Goal: Complete application form

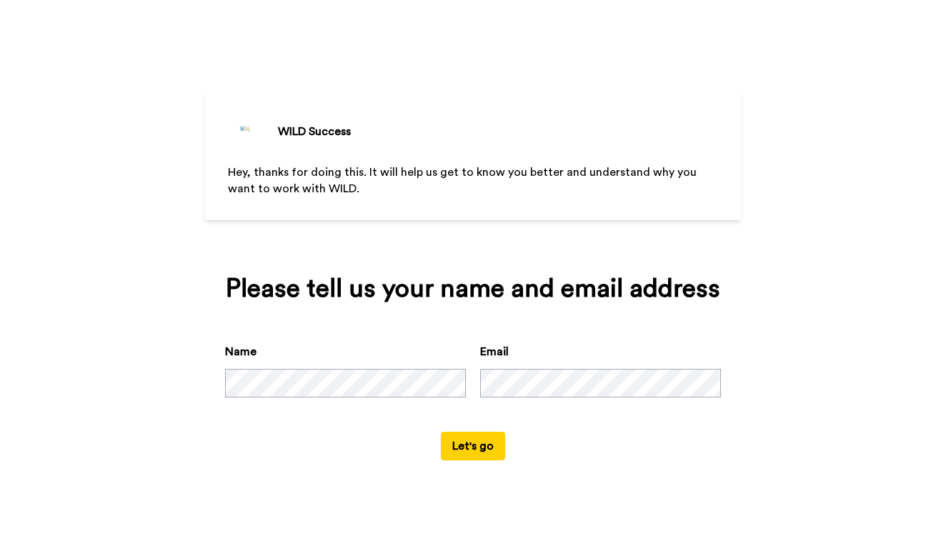
click at [482, 460] on button "Let's go" at bounding box center [473, 446] width 64 height 29
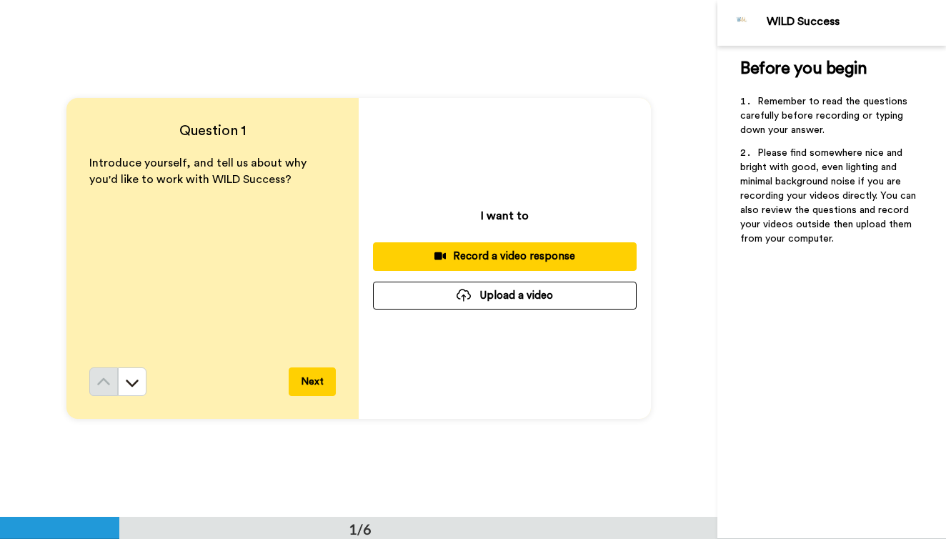
click at [514, 250] on div "Record a video response" at bounding box center [505, 256] width 241 height 15
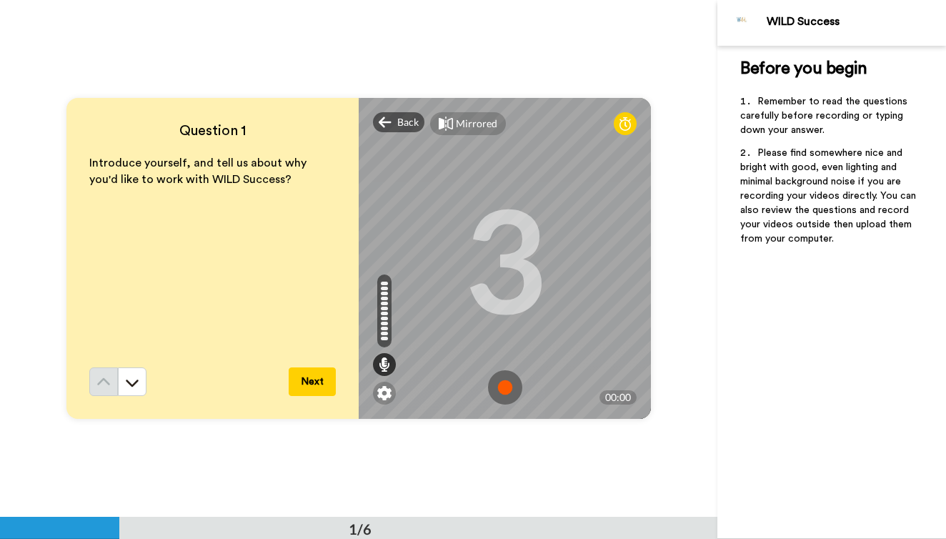
click at [515, 389] on img at bounding box center [505, 387] width 34 height 34
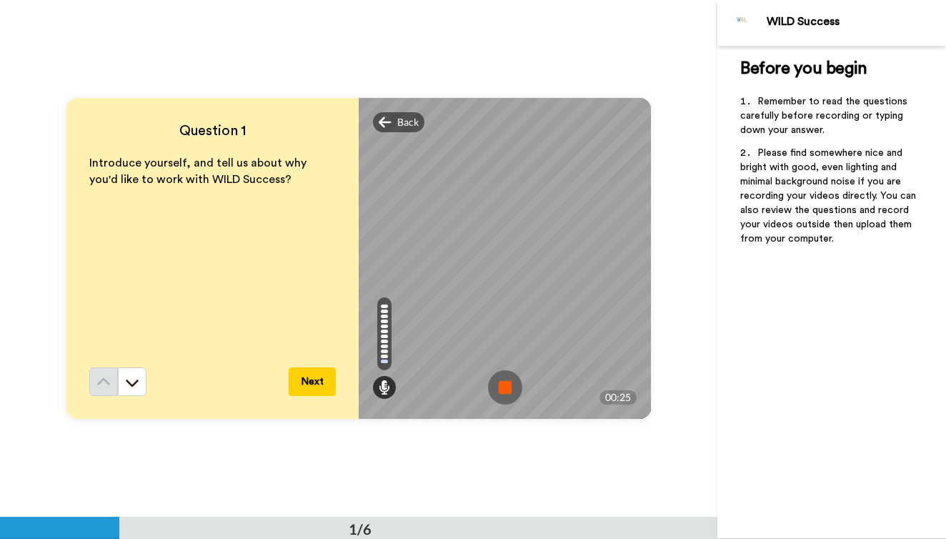
click at [515, 389] on img at bounding box center [505, 387] width 34 height 34
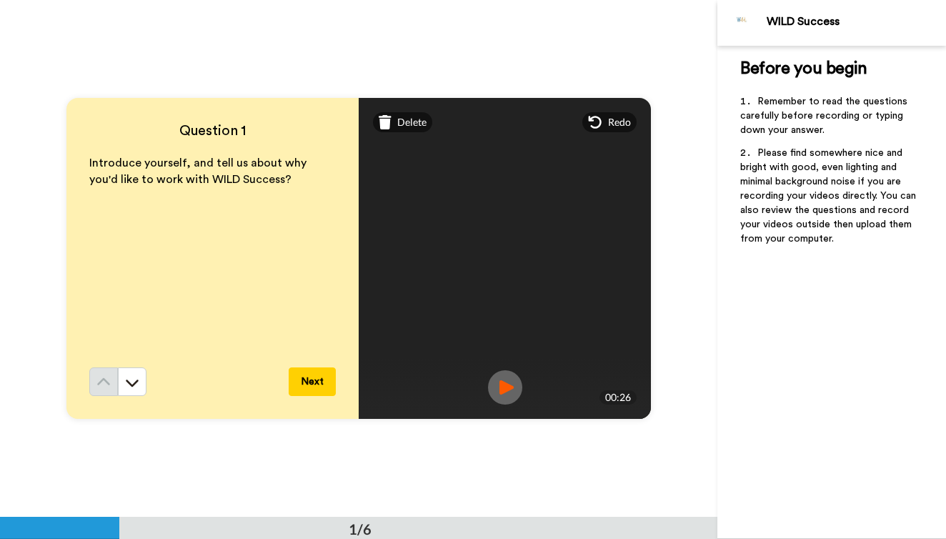
click at [505, 370] on video at bounding box center [505, 259] width 643 height 322
click at [511, 384] on img at bounding box center [505, 387] width 34 height 34
click at [415, 126] on span "Delete" at bounding box center [411, 122] width 29 height 14
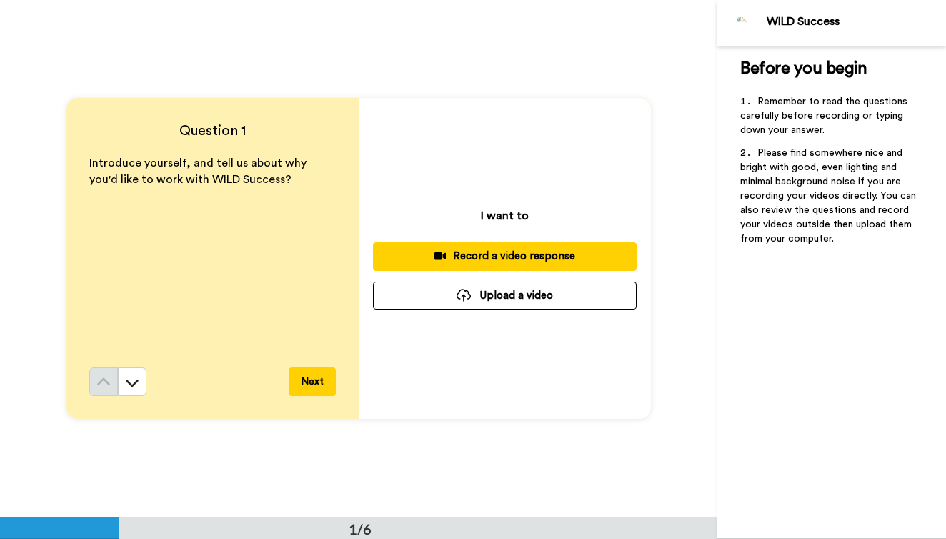
click at [497, 257] on div "Record a video response" at bounding box center [505, 256] width 241 height 15
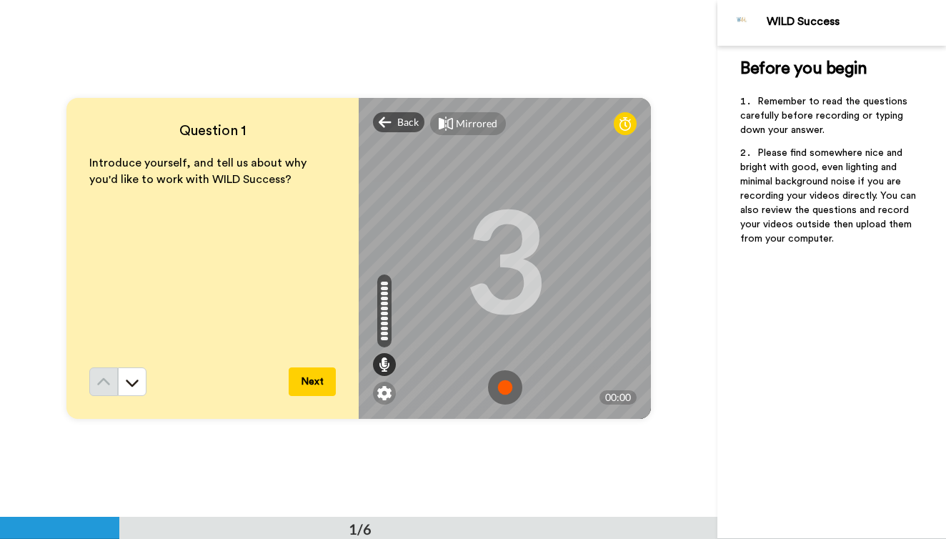
click at [514, 385] on img at bounding box center [505, 387] width 34 height 34
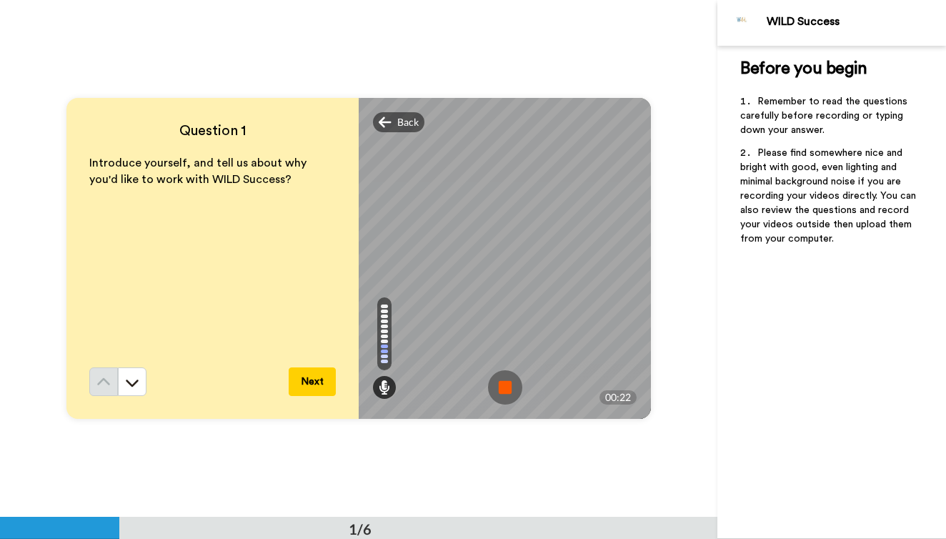
click at [514, 385] on img at bounding box center [505, 387] width 34 height 34
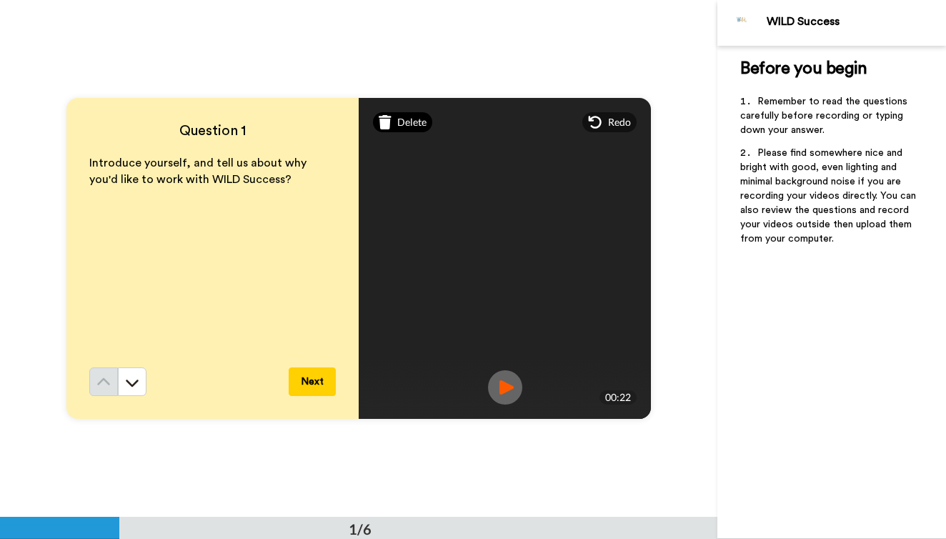
click at [395, 130] on div "Delete" at bounding box center [402, 122] width 59 height 20
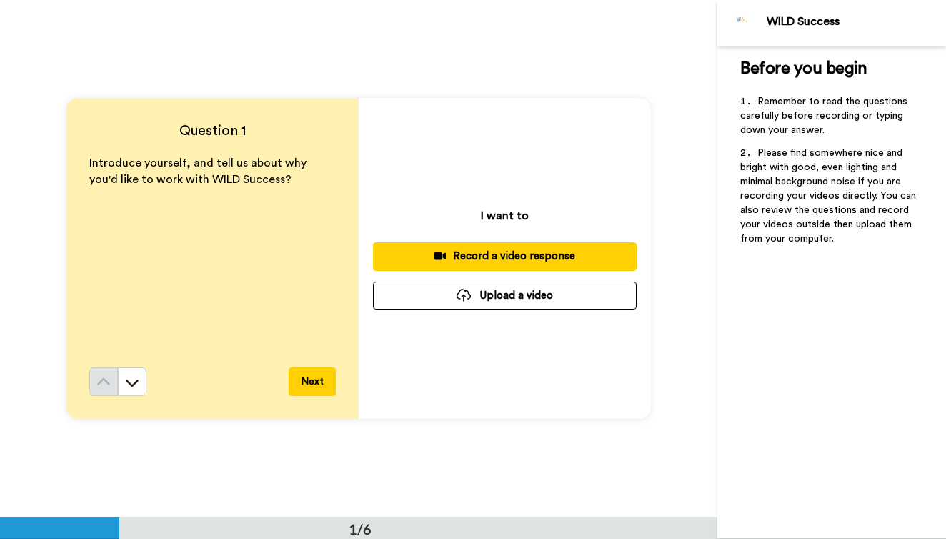
click at [523, 266] on button "Record a video response" at bounding box center [505, 256] width 264 height 28
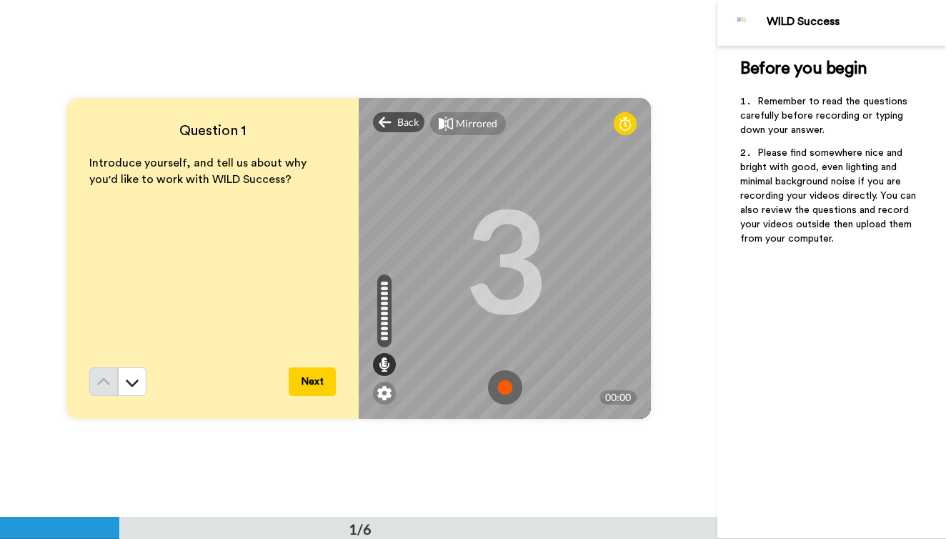
click at [506, 392] on img at bounding box center [505, 387] width 34 height 34
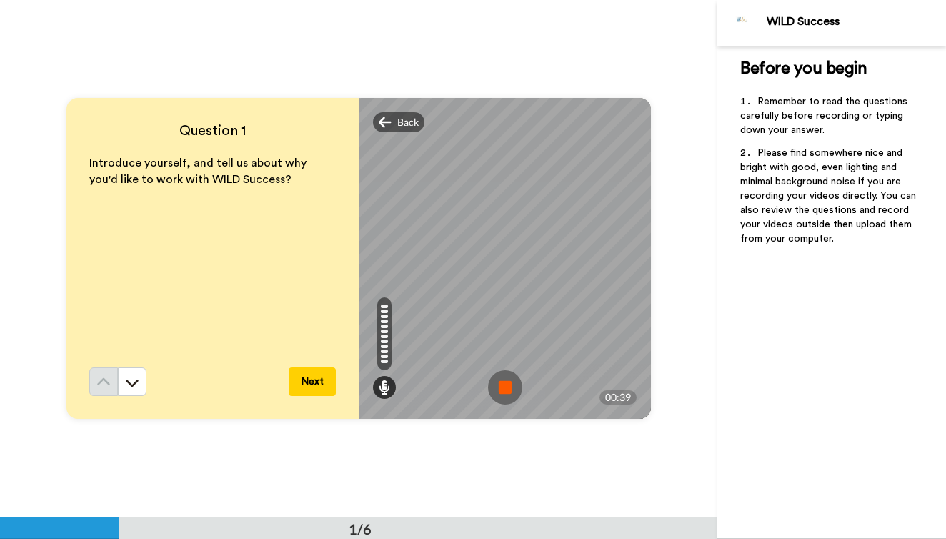
click at [506, 392] on img at bounding box center [505, 387] width 34 height 34
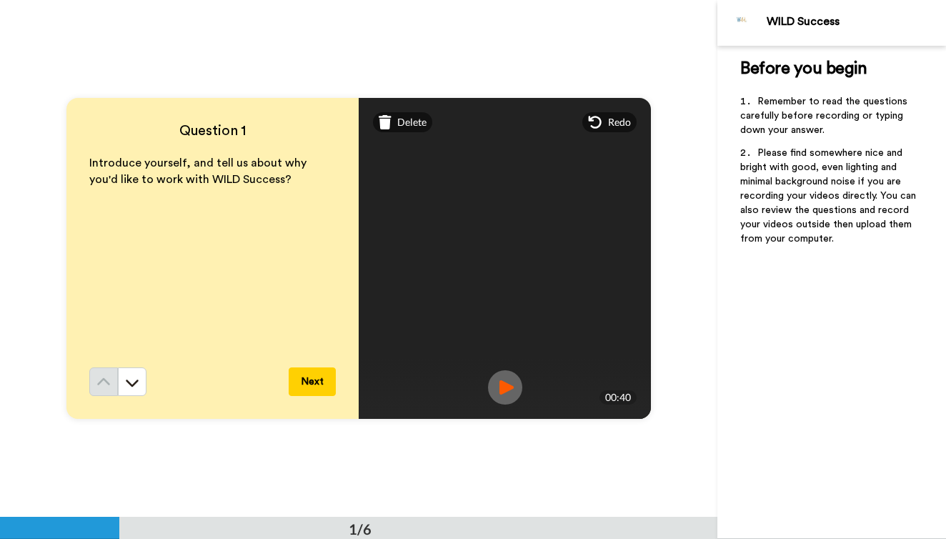
click at [513, 386] on img at bounding box center [505, 387] width 34 height 34
click at [310, 382] on button "Next" at bounding box center [312, 381] width 47 height 29
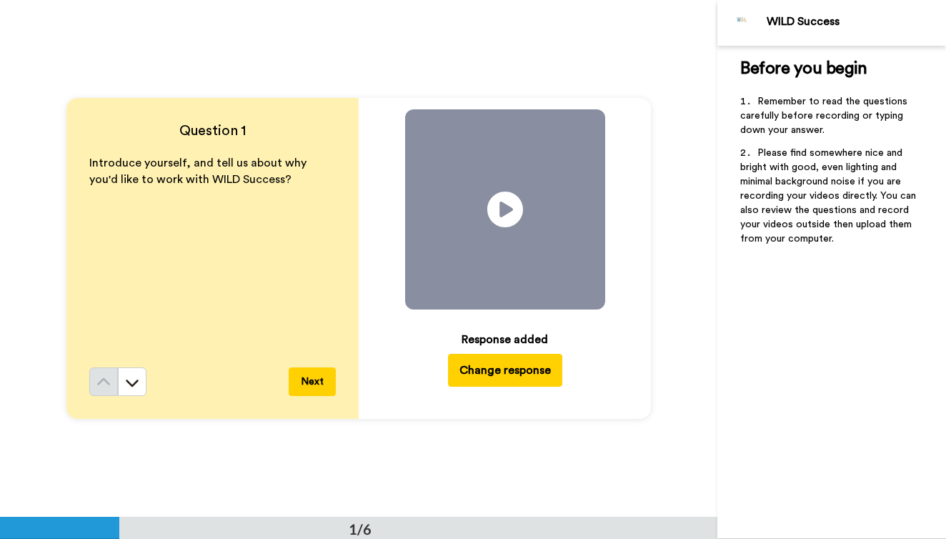
scroll to position [518, 0]
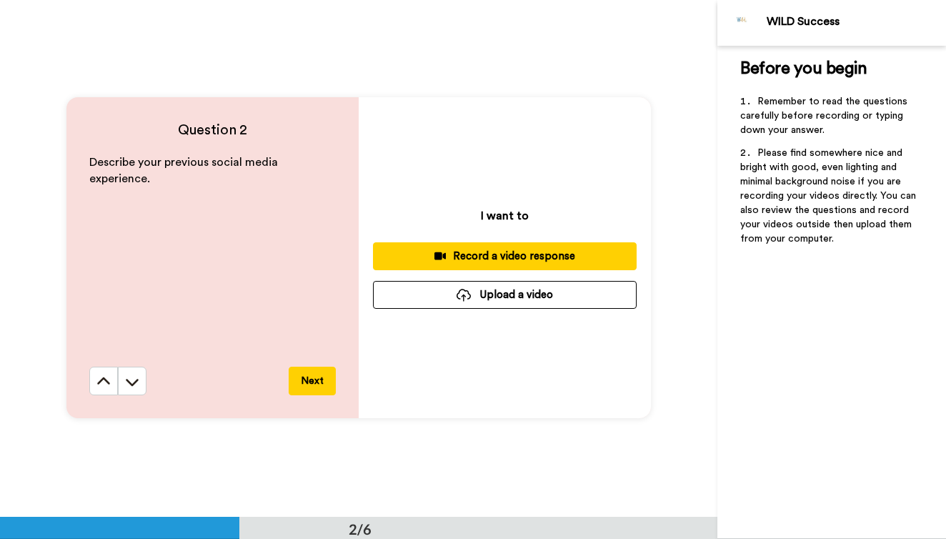
click at [480, 254] on div "Record a video response" at bounding box center [505, 256] width 241 height 15
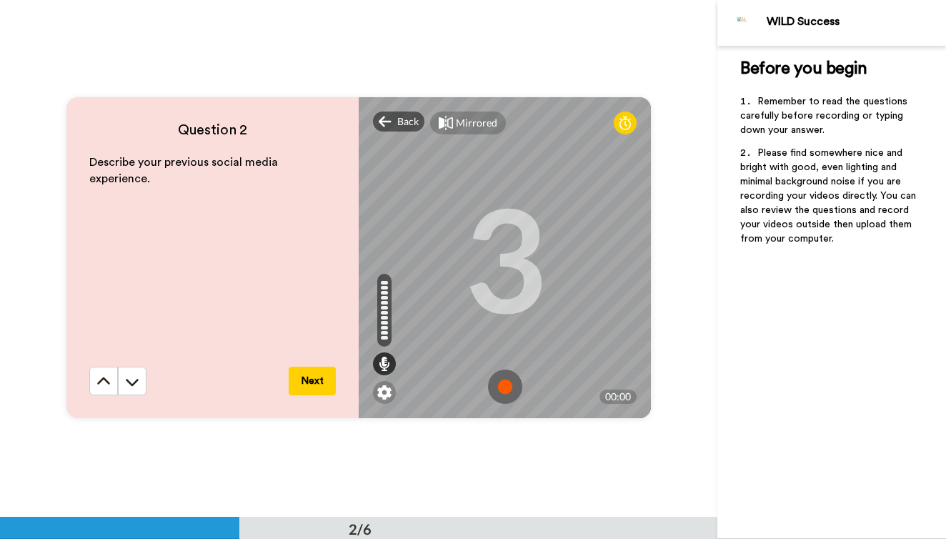
click at [506, 389] on img at bounding box center [505, 387] width 34 height 34
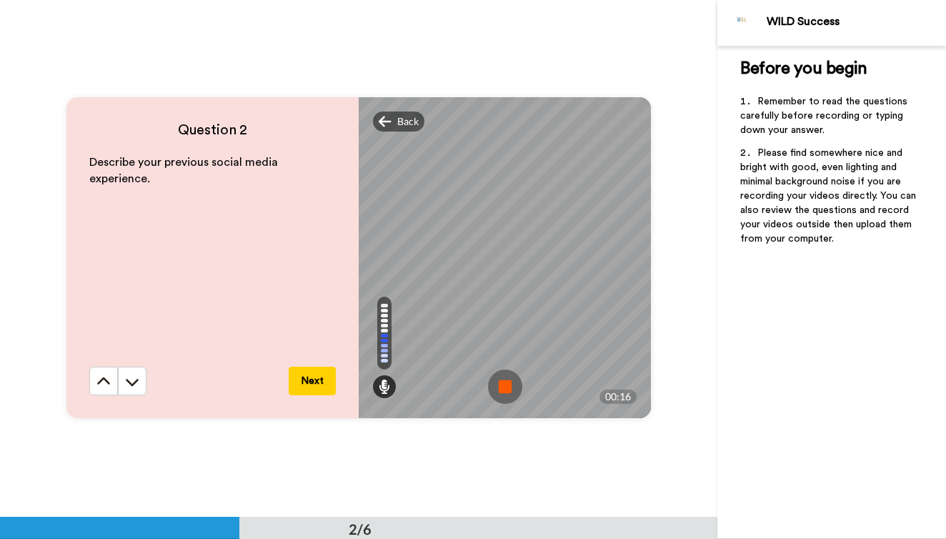
click at [505, 390] on img at bounding box center [505, 387] width 34 height 34
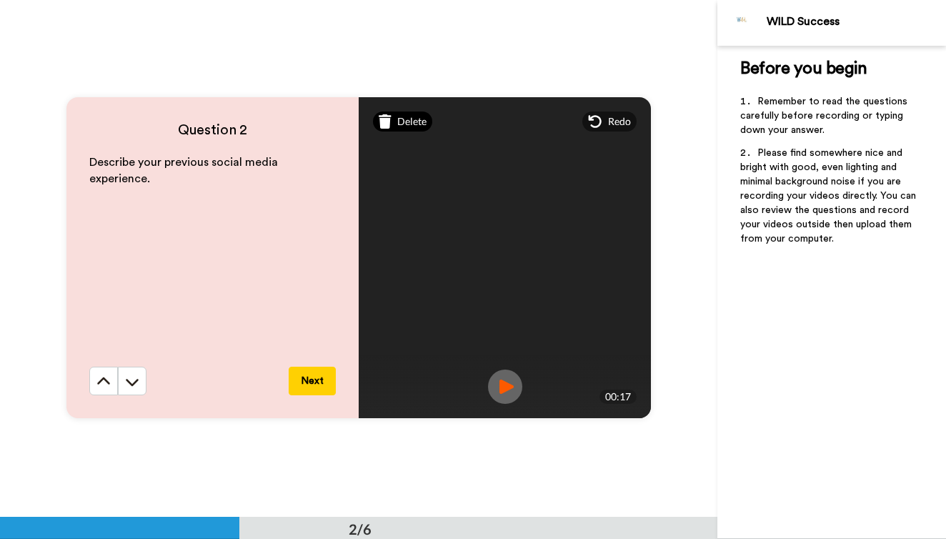
click at [410, 131] on div "Delete" at bounding box center [402, 122] width 59 height 20
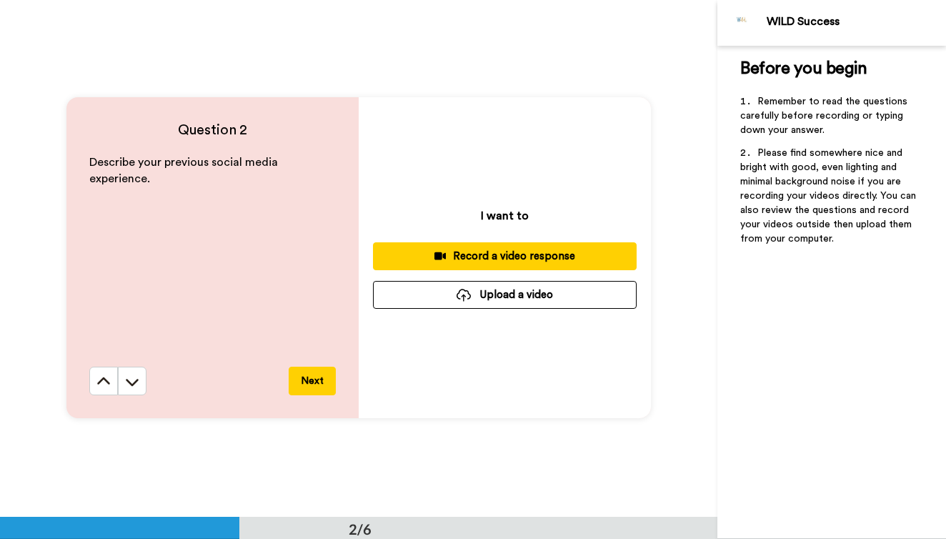
click at [506, 258] on div "Record a video response" at bounding box center [505, 256] width 241 height 15
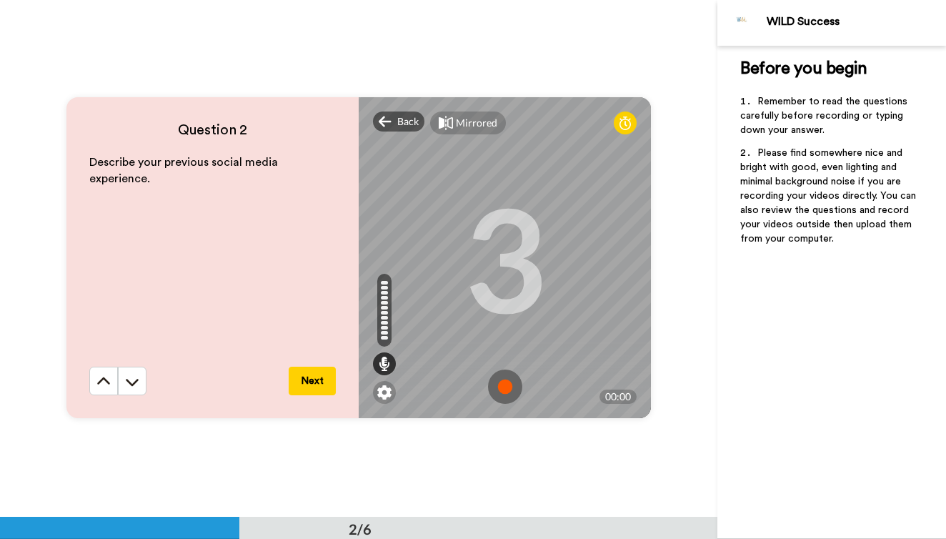
click at [508, 396] on img at bounding box center [505, 387] width 34 height 34
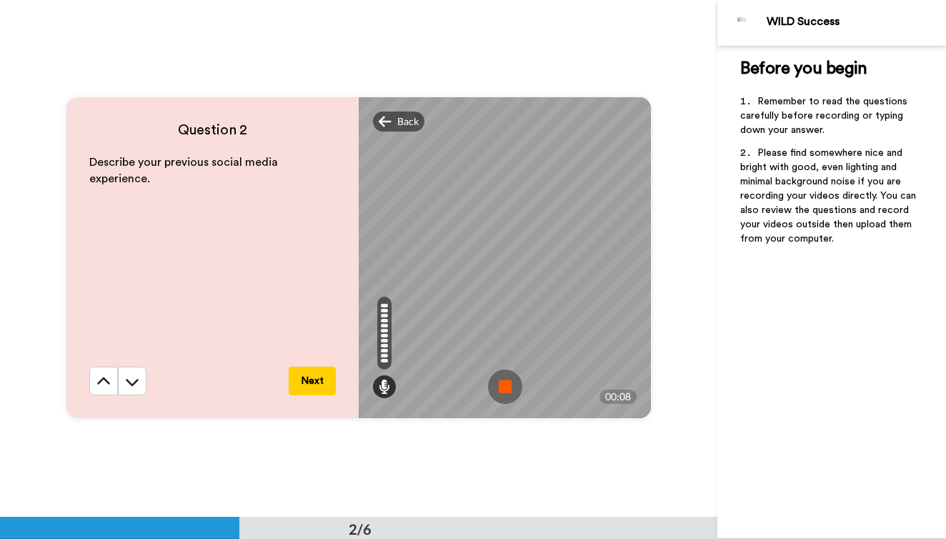
click at [505, 391] on img at bounding box center [505, 387] width 34 height 34
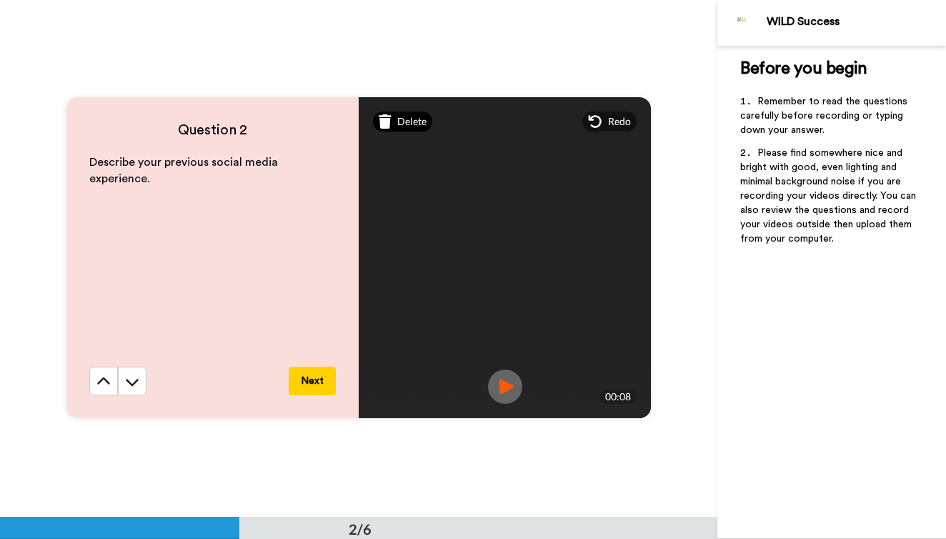
click at [412, 122] on span "Delete" at bounding box center [411, 121] width 29 height 14
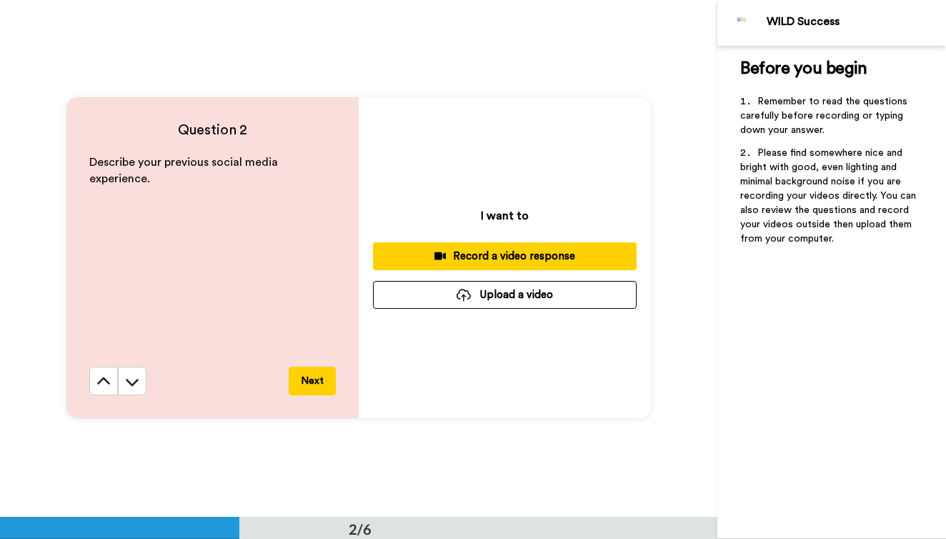
click at [465, 249] on div "Record a video response" at bounding box center [505, 256] width 241 height 15
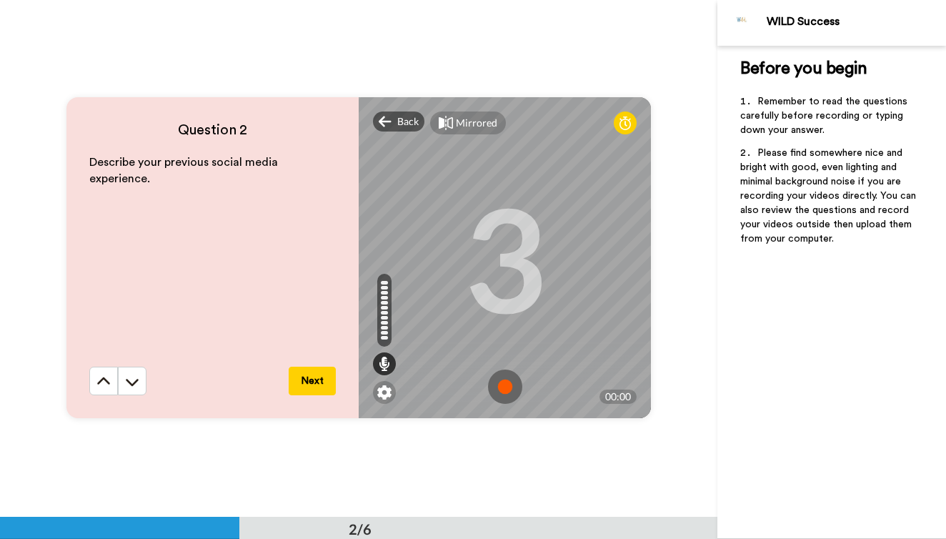
click at [510, 386] on img at bounding box center [505, 387] width 34 height 34
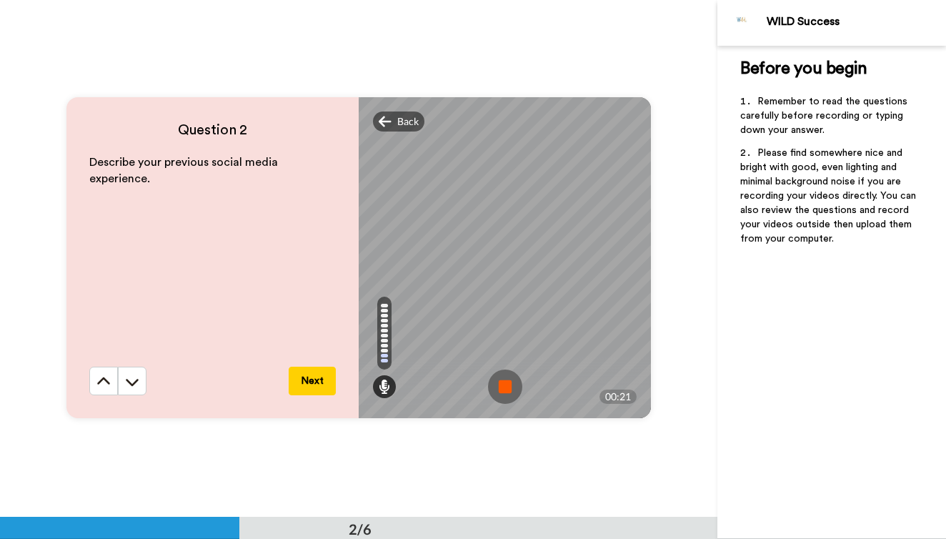
click at [510, 386] on img at bounding box center [505, 387] width 34 height 34
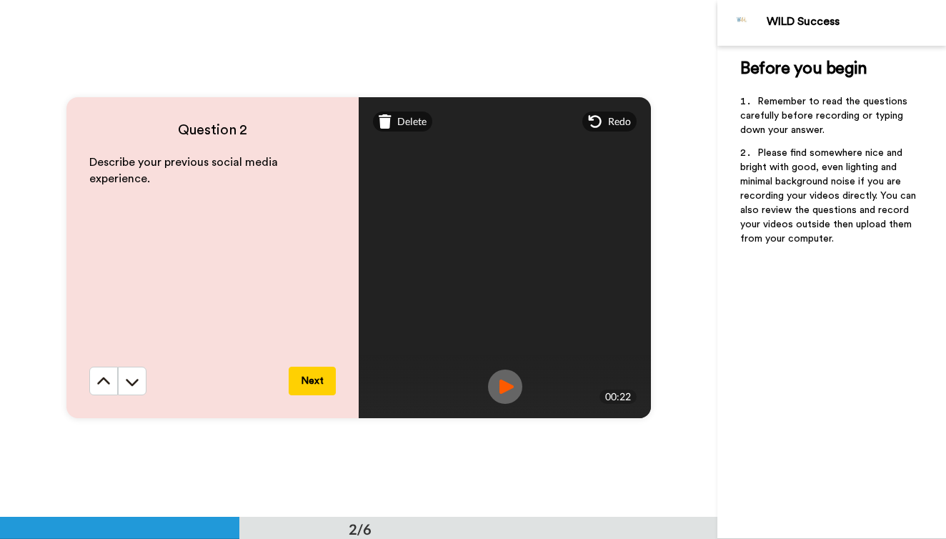
click at [503, 380] on img at bounding box center [505, 387] width 34 height 34
click at [402, 129] on span "Delete" at bounding box center [411, 121] width 29 height 14
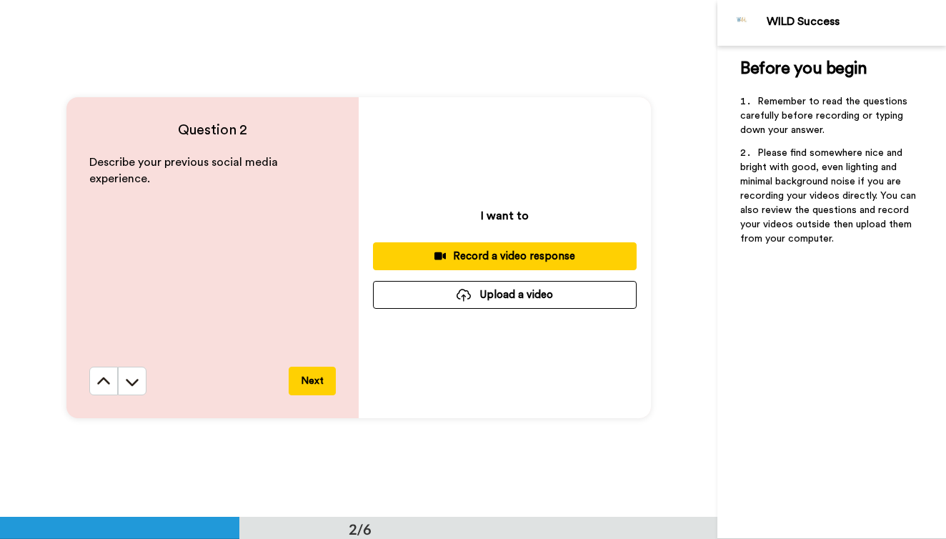
click at [498, 259] on div "Record a video response" at bounding box center [505, 256] width 241 height 15
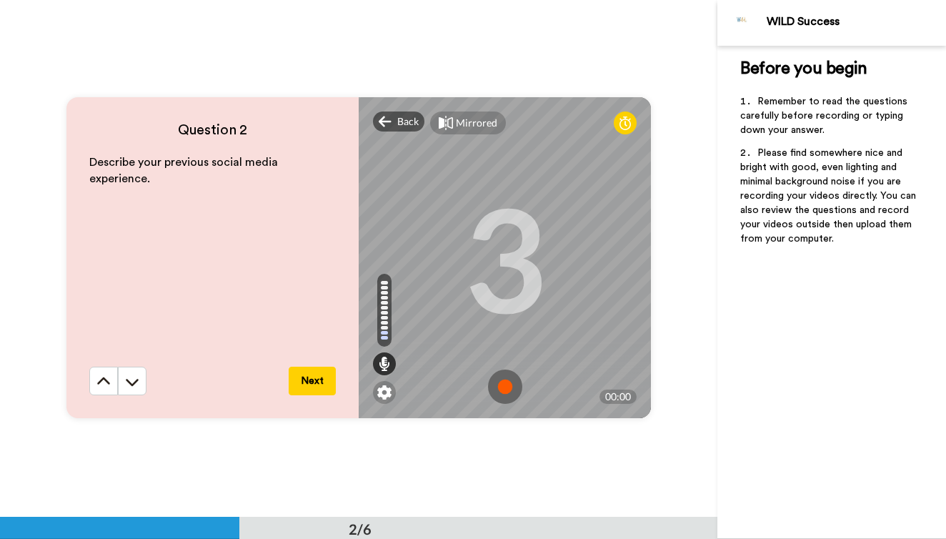
click at [500, 388] on img at bounding box center [505, 387] width 34 height 34
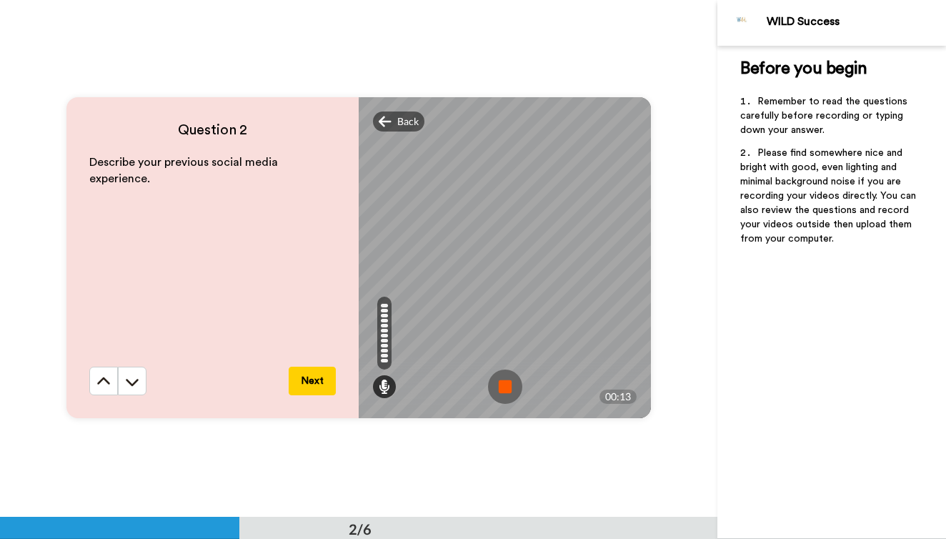
click at [508, 386] on img at bounding box center [505, 387] width 34 height 34
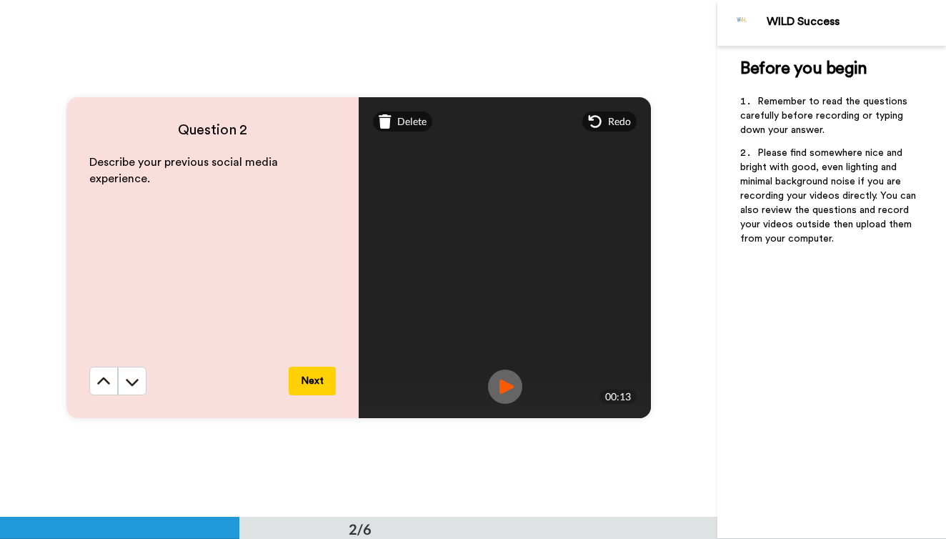
click at [509, 387] on img at bounding box center [505, 387] width 34 height 34
click at [390, 122] on icon at bounding box center [385, 121] width 13 height 14
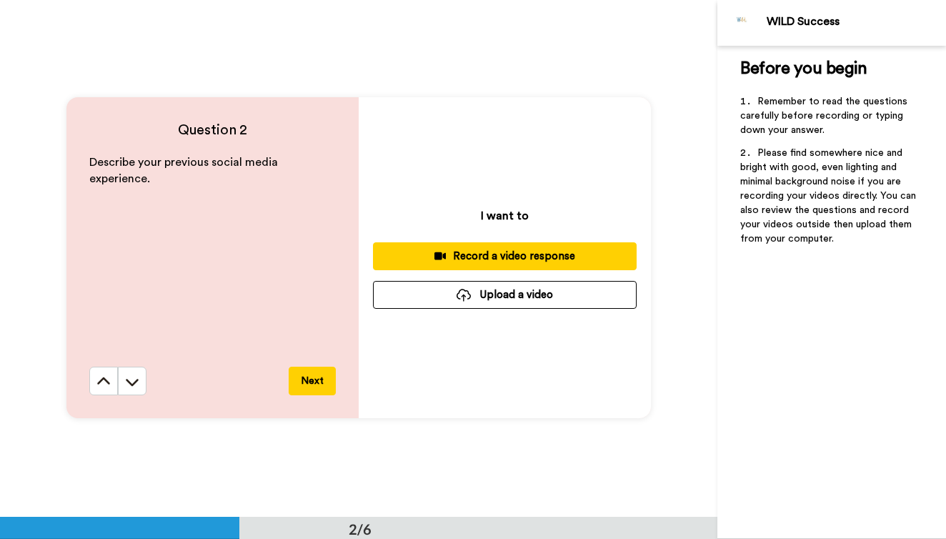
click at [540, 262] on div "Record a video response" at bounding box center [505, 256] width 241 height 15
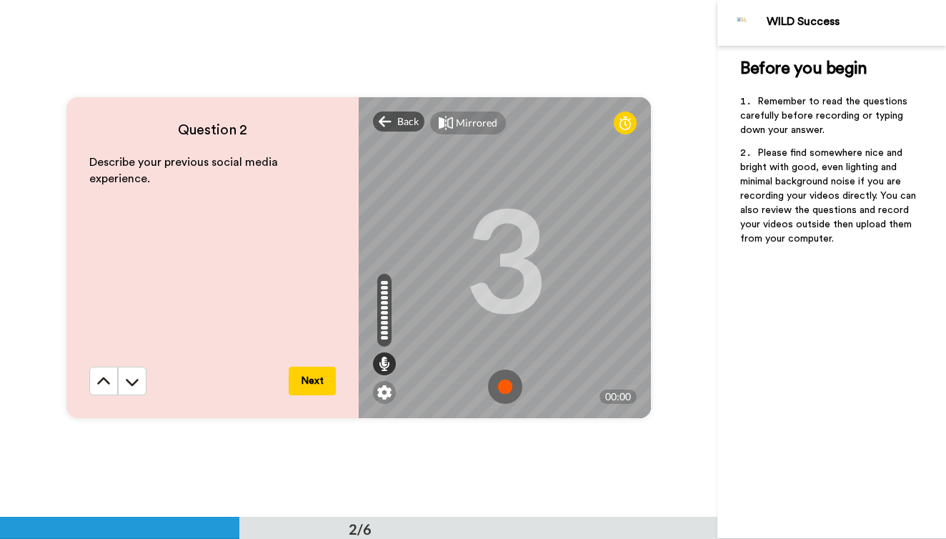
click at [508, 385] on img at bounding box center [505, 387] width 34 height 34
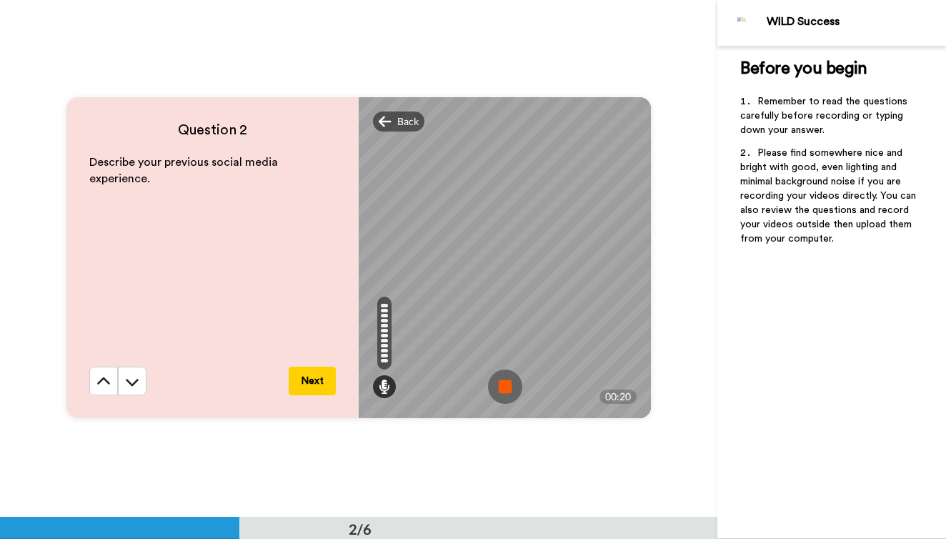
click at [508, 385] on img at bounding box center [505, 387] width 34 height 34
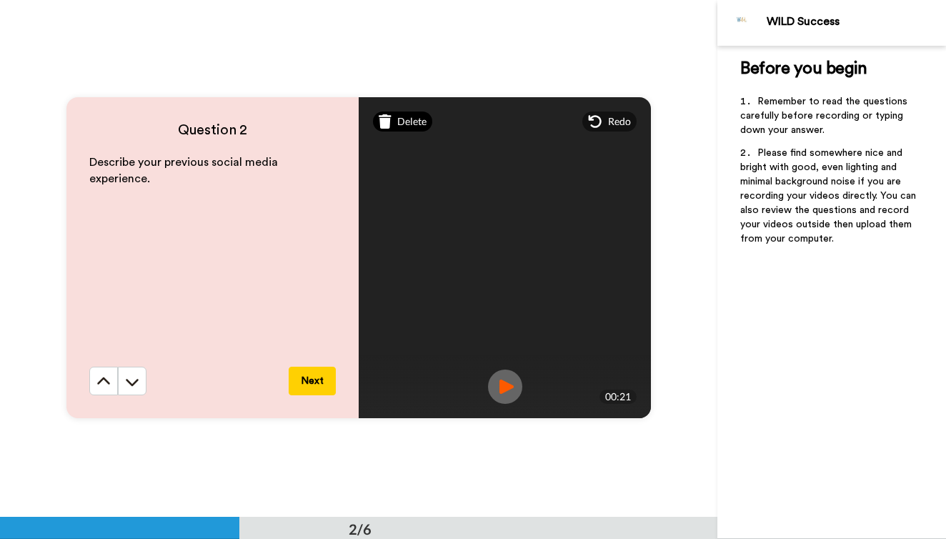
click at [405, 131] on div "Delete" at bounding box center [402, 122] width 59 height 20
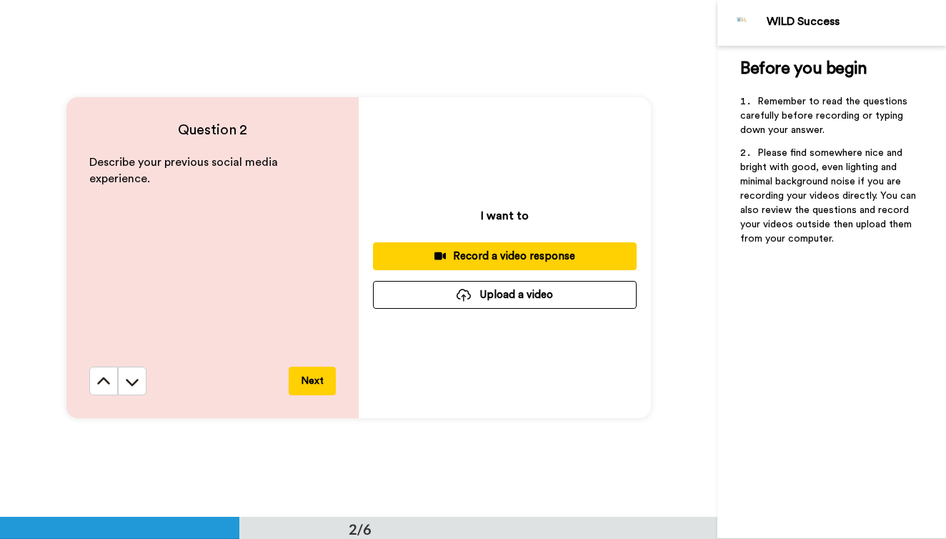
click at [491, 249] on div "Record a video response" at bounding box center [505, 256] width 241 height 15
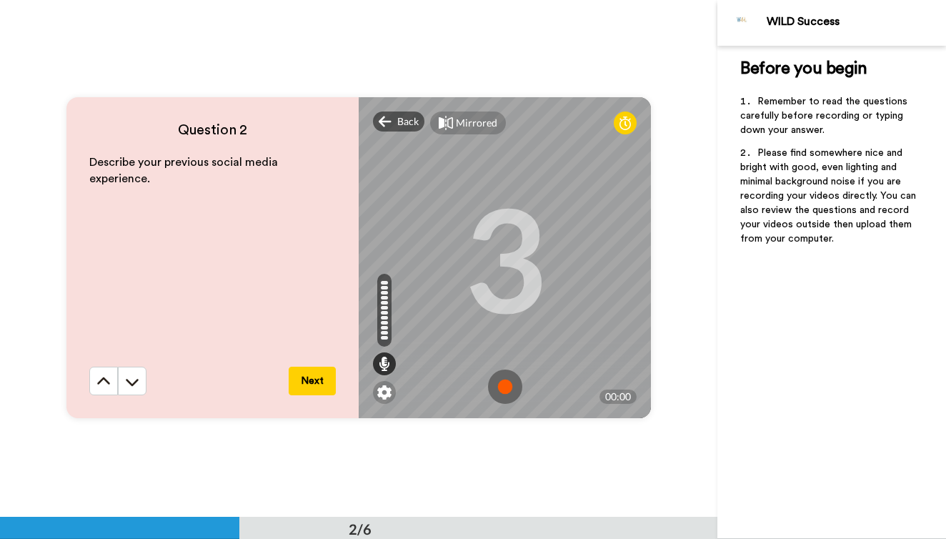
click at [508, 388] on img at bounding box center [505, 387] width 34 height 34
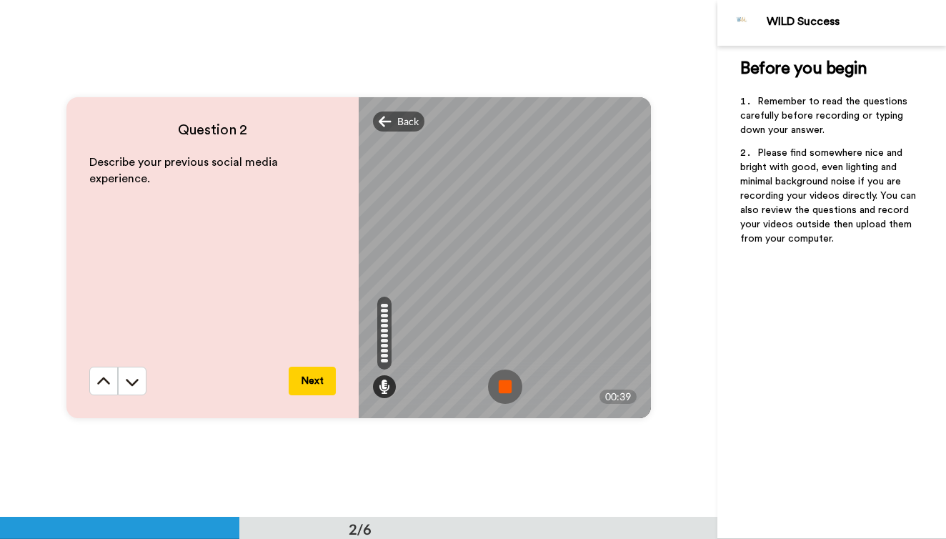
click at [508, 388] on img at bounding box center [505, 387] width 34 height 34
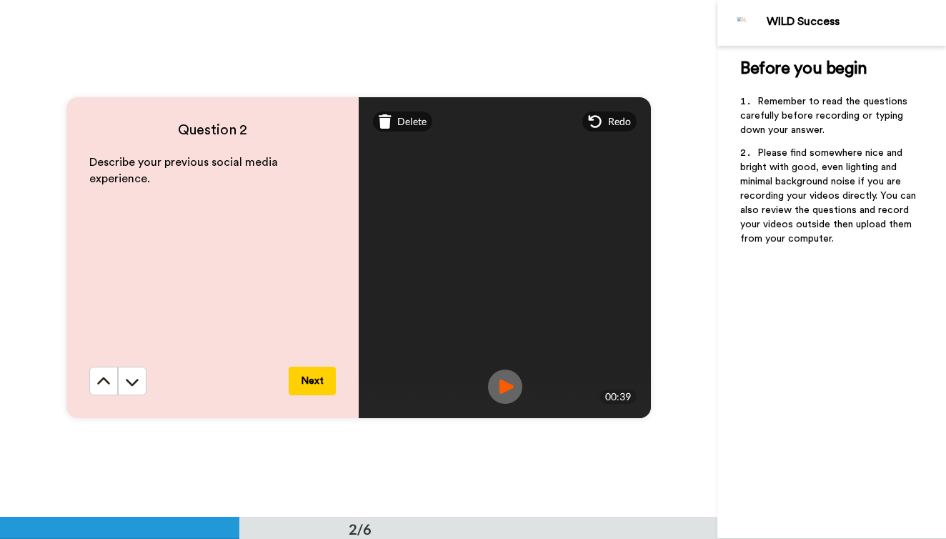
click at [508, 388] on img at bounding box center [505, 387] width 34 height 34
click at [403, 127] on span "Delete" at bounding box center [411, 121] width 29 height 14
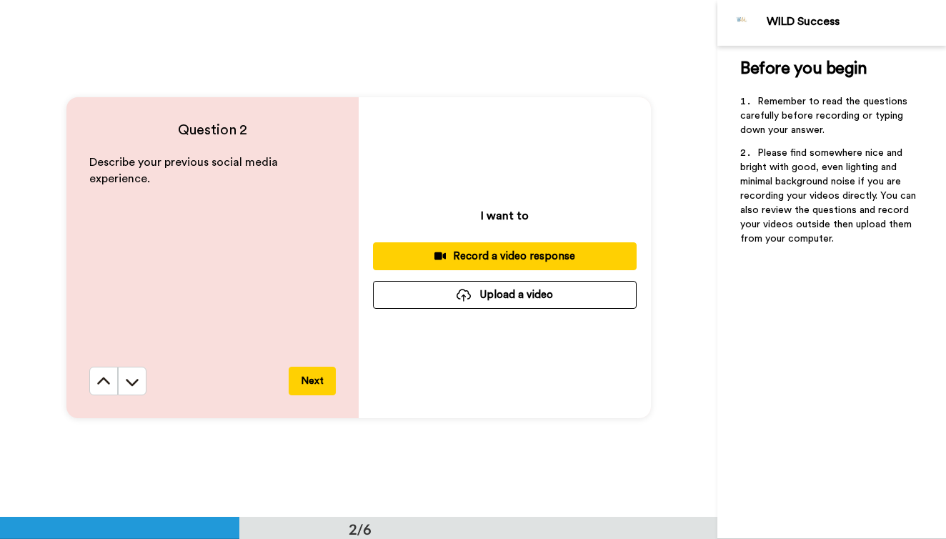
click at [472, 243] on button "Record a video response" at bounding box center [505, 256] width 264 height 28
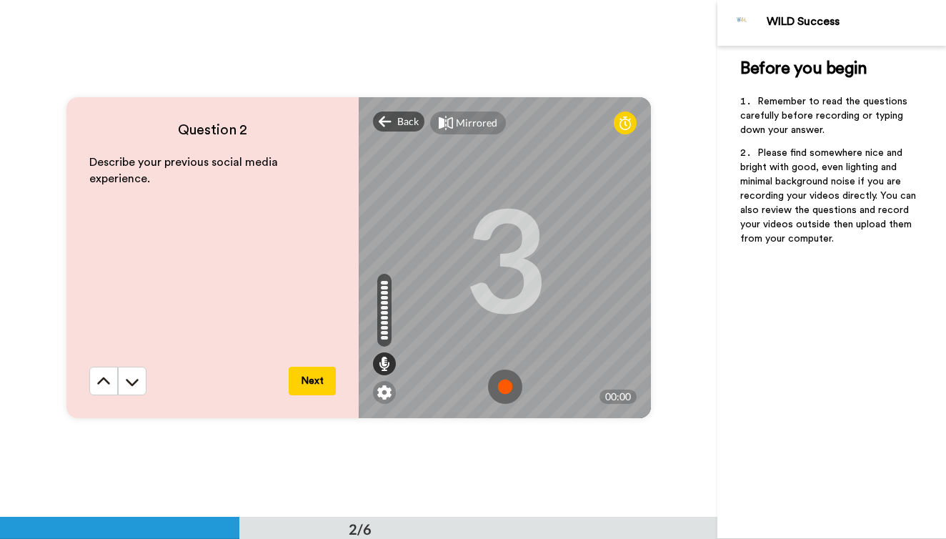
click at [515, 385] on img at bounding box center [505, 387] width 34 height 34
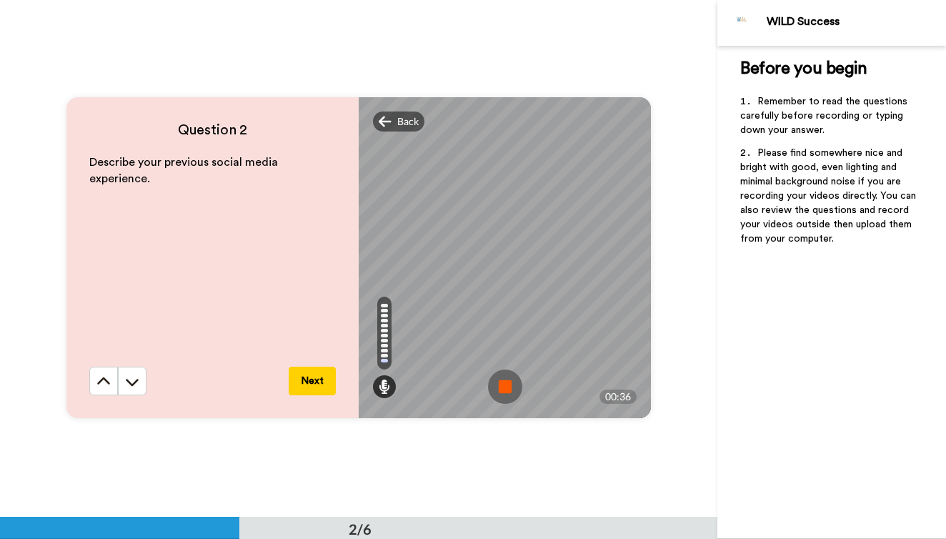
click at [515, 385] on img at bounding box center [505, 387] width 34 height 34
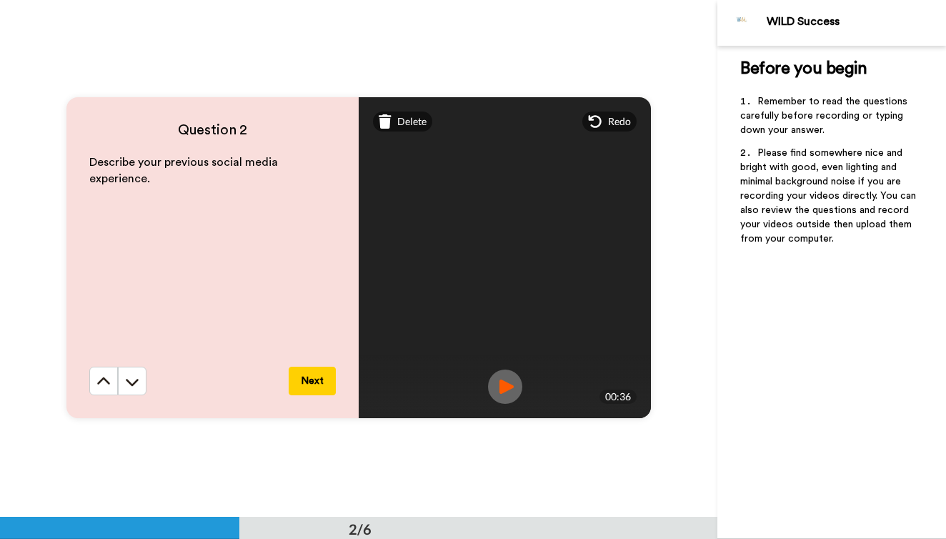
click at [506, 369] on video at bounding box center [505, 258] width 643 height 322
click at [506, 375] on img at bounding box center [505, 387] width 34 height 34
click at [395, 127] on div "Delete" at bounding box center [402, 122] width 59 height 20
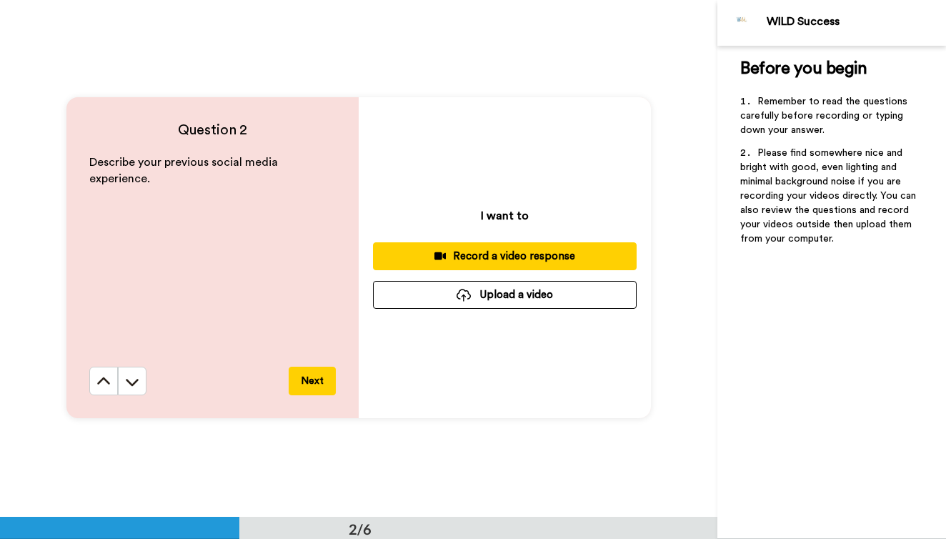
click at [464, 258] on div "Record a video response" at bounding box center [505, 256] width 241 height 15
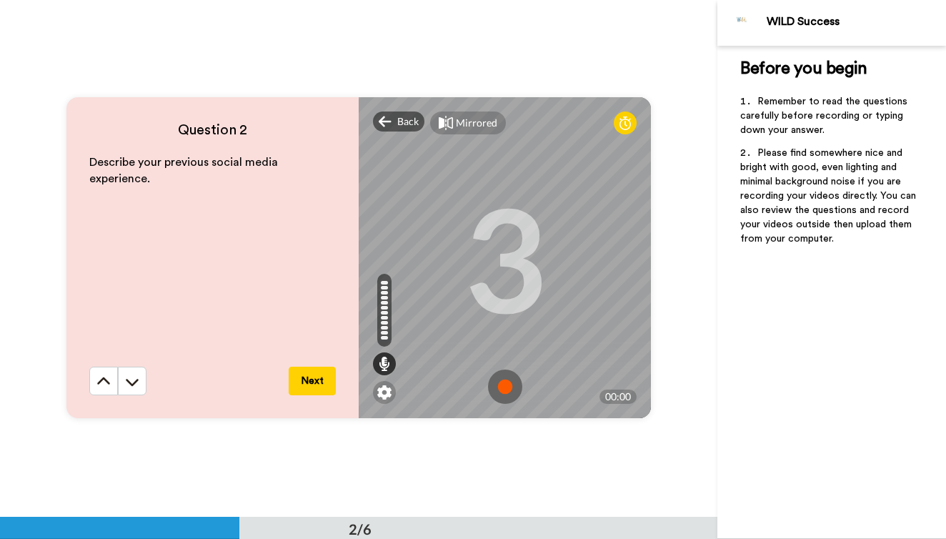
click at [512, 383] on img at bounding box center [505, 387] width 34 height 34
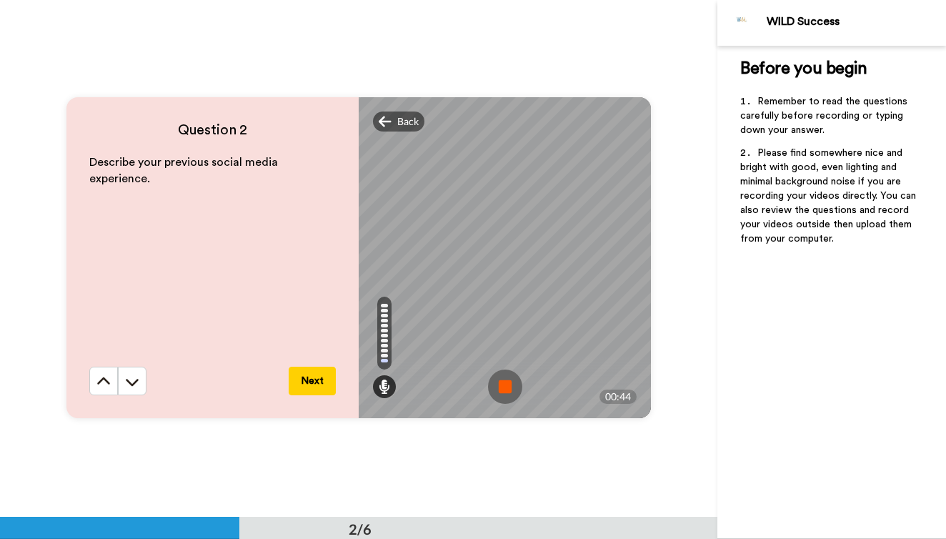
click at [512, 383] on img at bounding box center [505, 387] width 34 height 34
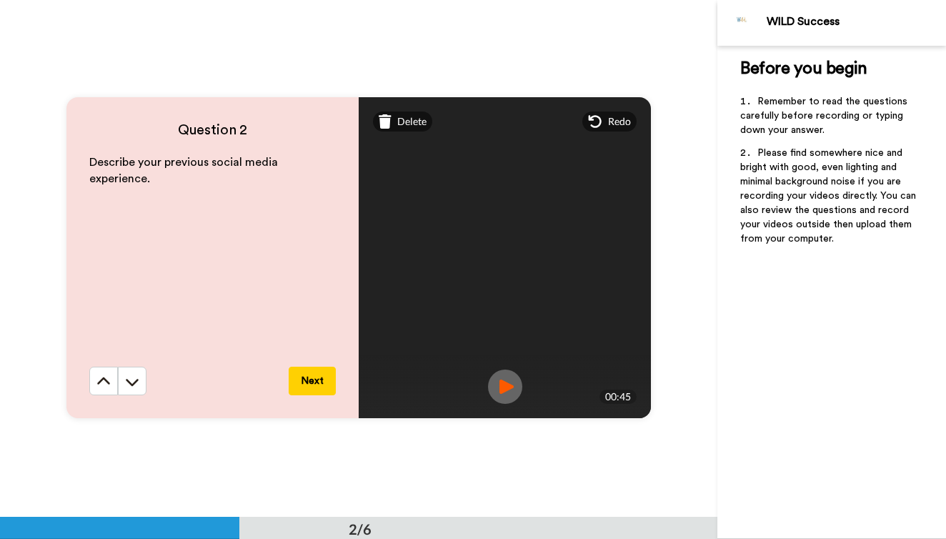
click at [508, 372] on img at bounding box center [505, 387] width 34 height 34
click at [317, 381] on button "Next" at bounding box center [312, 381] width 47 height 29
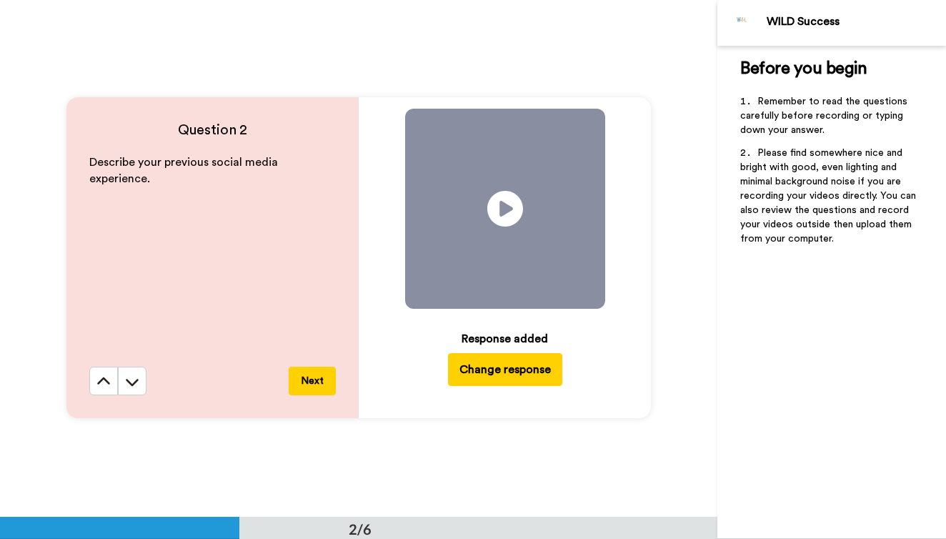
scroll to position [1034, 0]
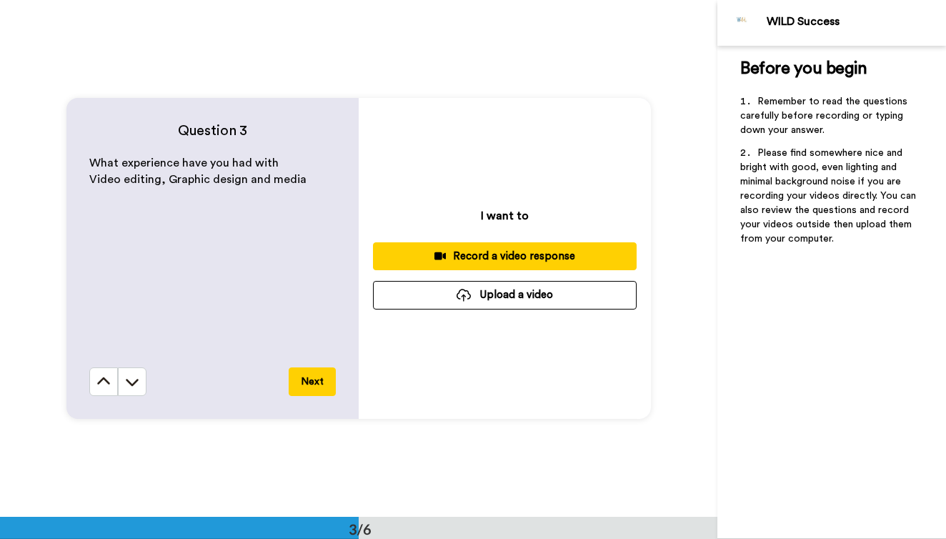
click at [462, 258] on div "Record a video response" at bounding box center [505, 256] width 241 height 15
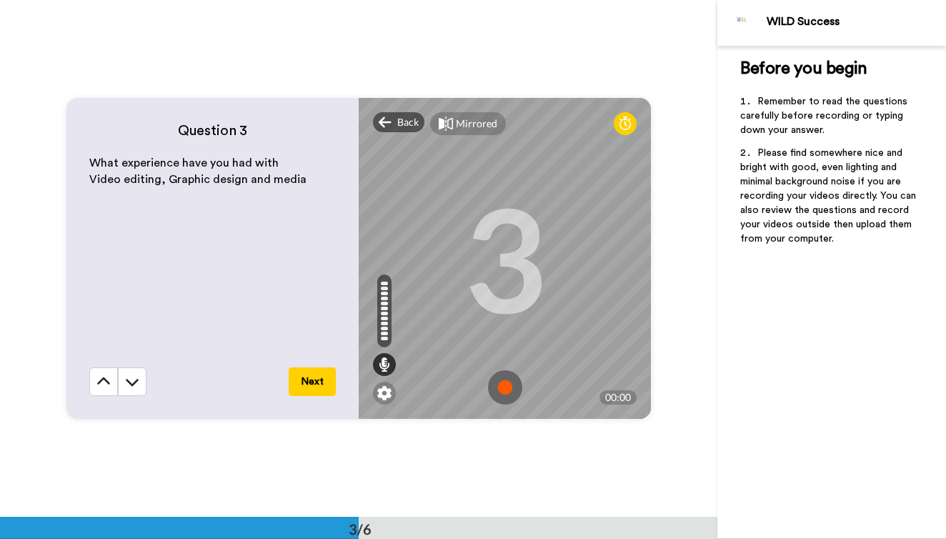
click at [518, 386] on img at bounding box center [505, 387] width 34 height 34
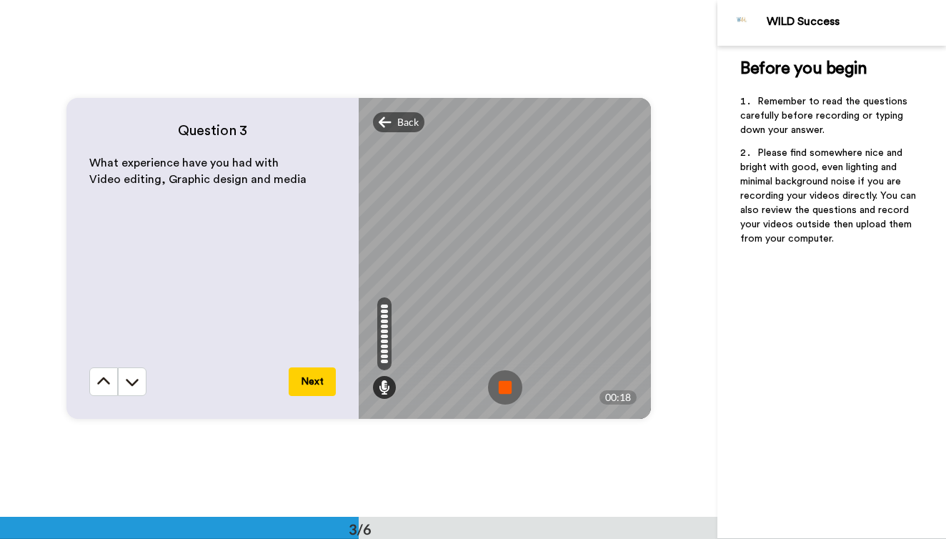
click at [518, 386] on img at bounding box center [505, 387] width 34 height 34
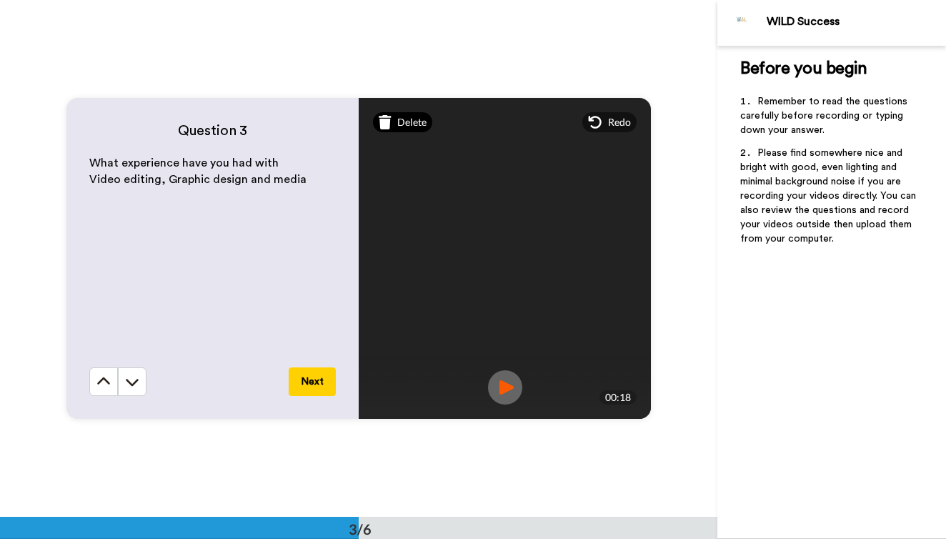
click at [388, 123] on icon at bounding box center [385, 122] width 13 height 14
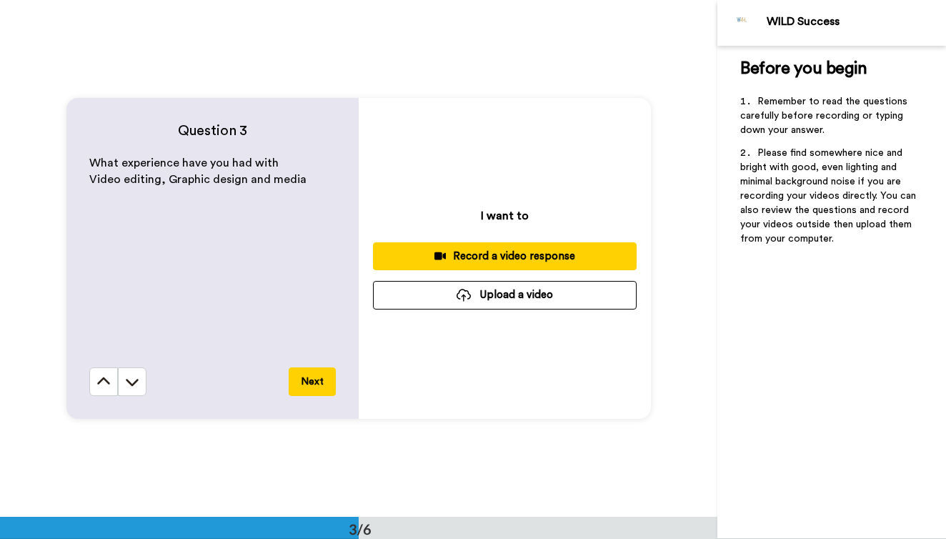
click at [496, 260] on div "Record a video response" at bounding box center [505, 256] width 241 height 15
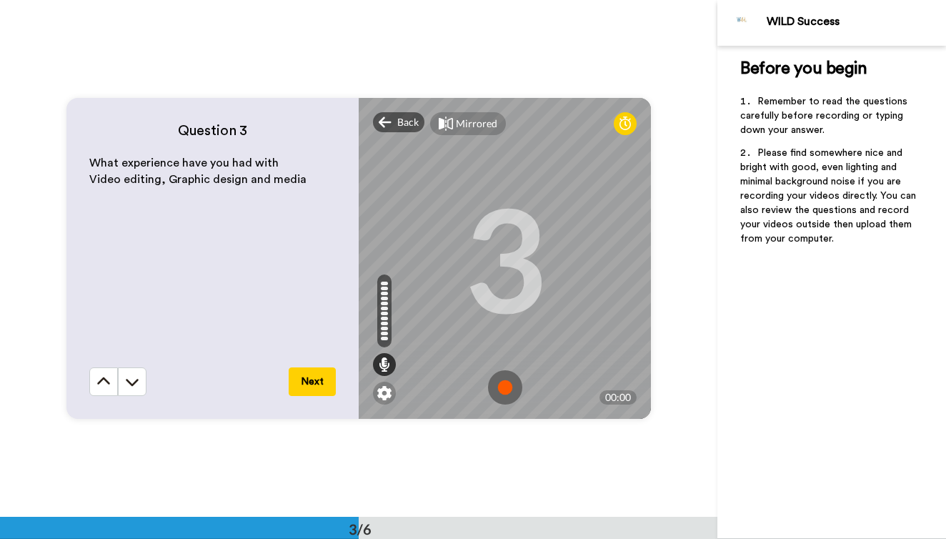
click at [508, 384] on img at bounding box center [505, 387] width 34 height 34
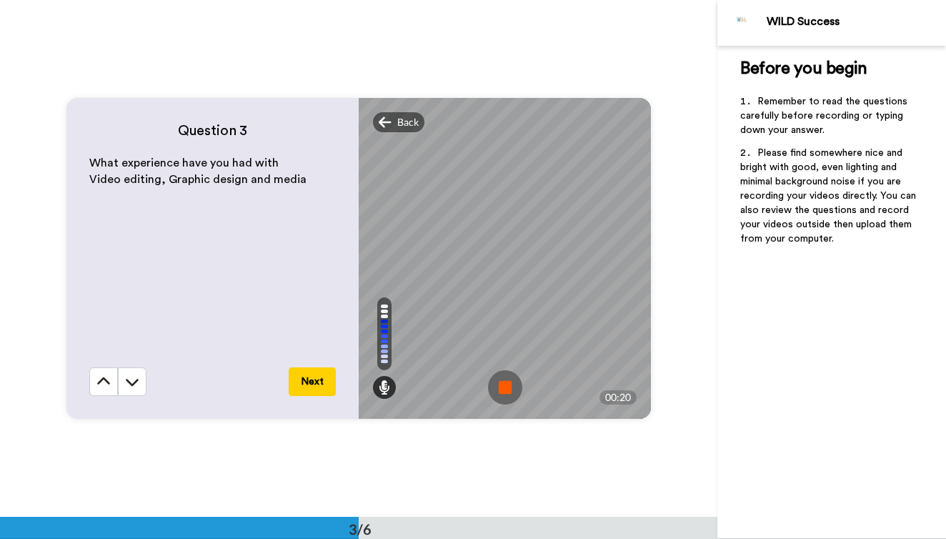
click at [508, 384] on img at bounding box center [505, 387] width 34 height 34
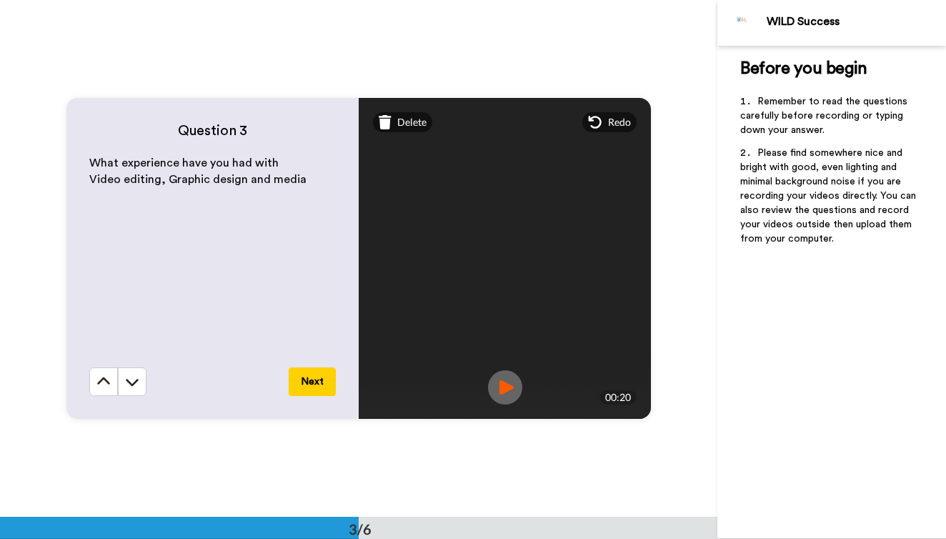
click at [498, 379] on img at bounding box center [505, 387] width 34 height 34
click at [409, 134] on video at bounding box center [505, 258] width 643 height 322
click at [402, 132] on video at bounding box center [505, 258] width 643 height 322
click at [396, 124] on div "Delete" at bounding box center [402, 122] width 59 height 20
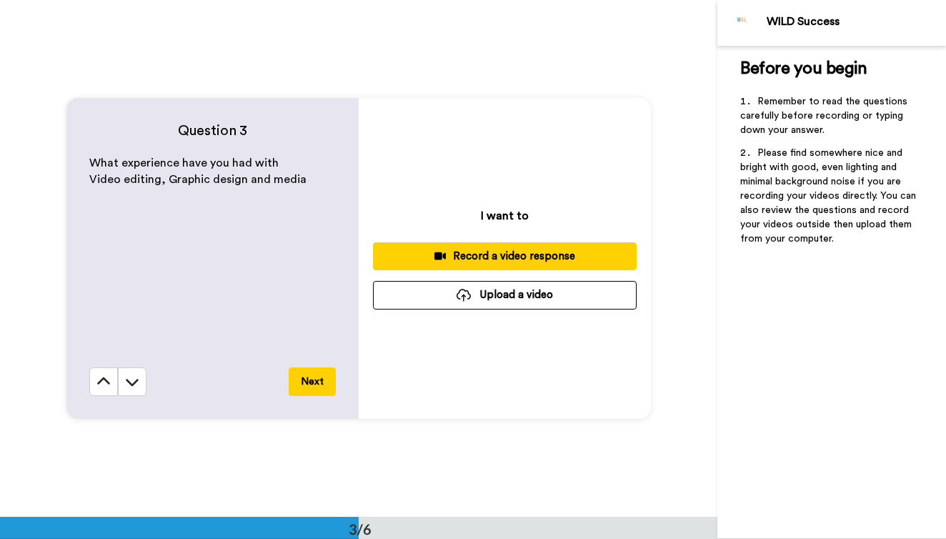
click at [494, 259] on div "Record a video response" at bounding box center [505, 256] width 241 height 15
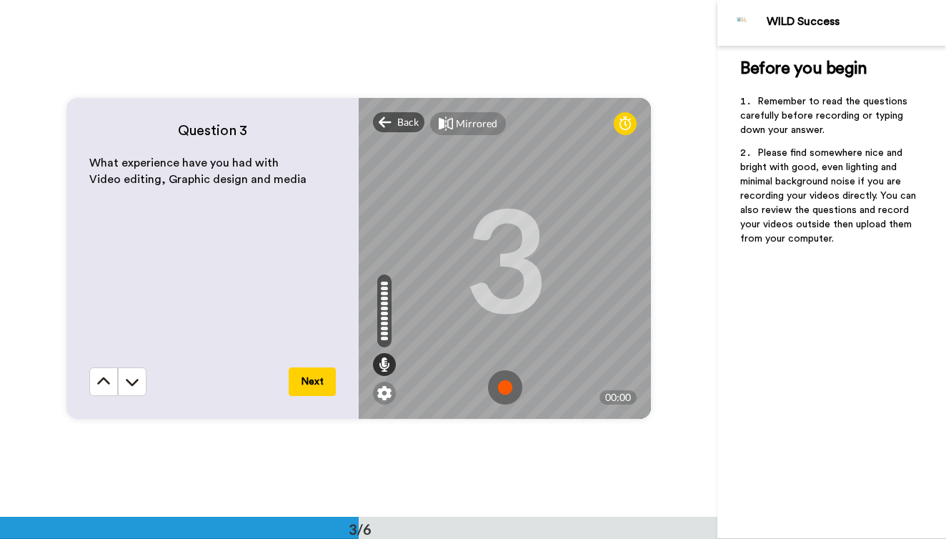
click at [513, 397] on img at bounding box center [505, 387] width 34 height 34
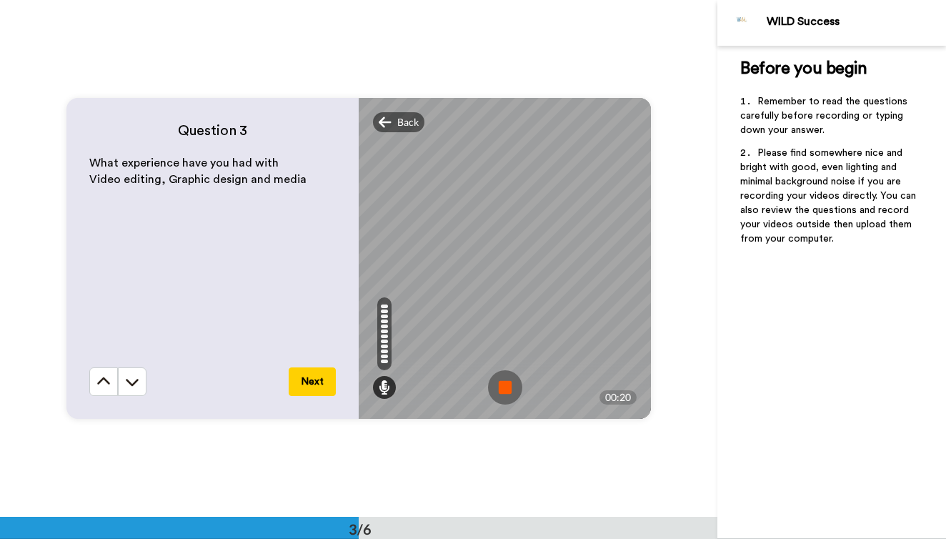
click at [513, 397] on img at bounding box center [505, 387] width 34 height 34
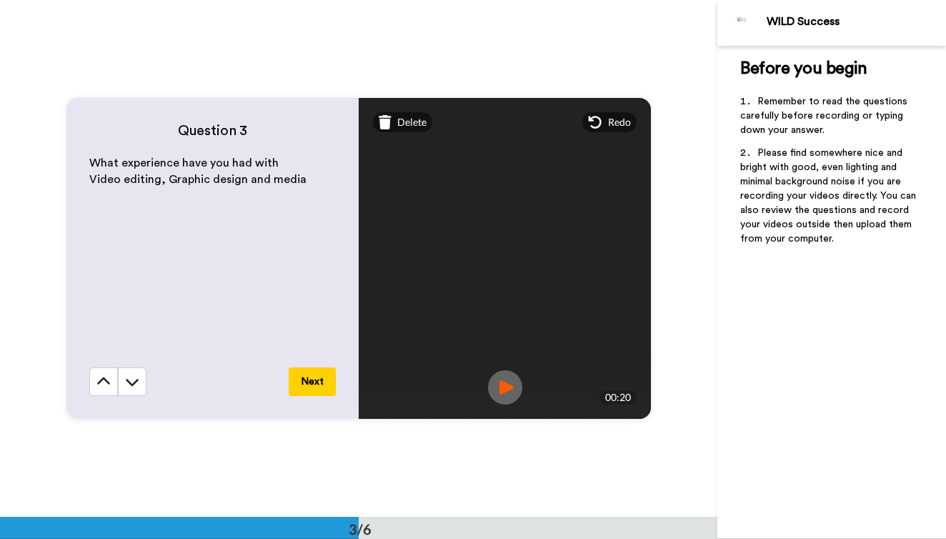
click at [510, 381] on img at bounding box center [505, 387] width 34 height 34
click at [400, 123] on span "Delete" at bounding box center [411, 122] width 29 height 14
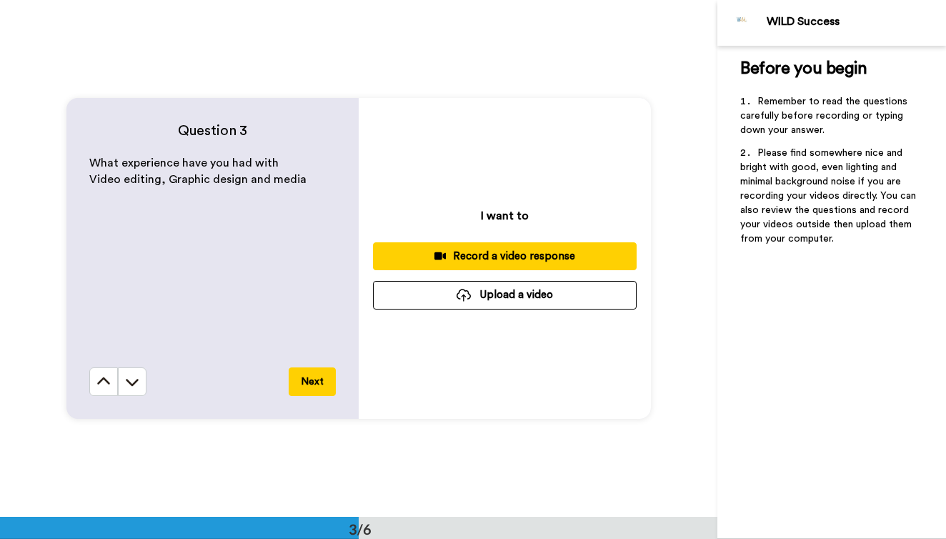
click at [479, 258] on div "Record a video response" at bounding box center [505, 256] width 241 height 15
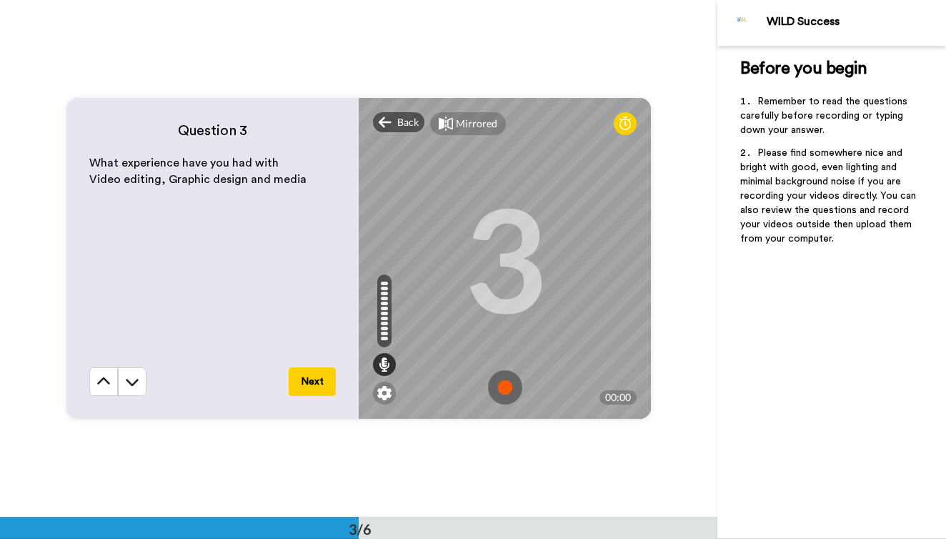
click at [509, 392] on img at bounding box center [505, 387] width 34 height 34
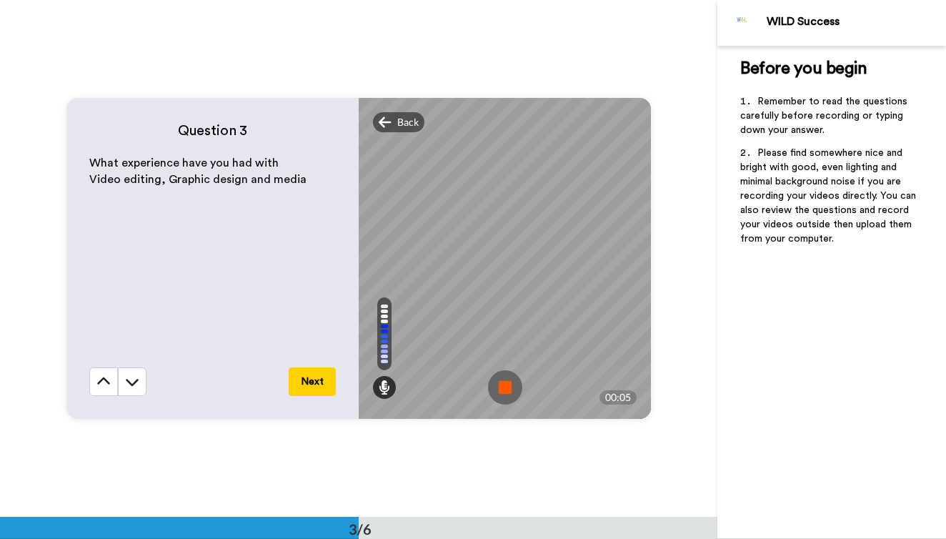
click at [509, 392] on img at bounding box center [505, 387] width 34 height 34
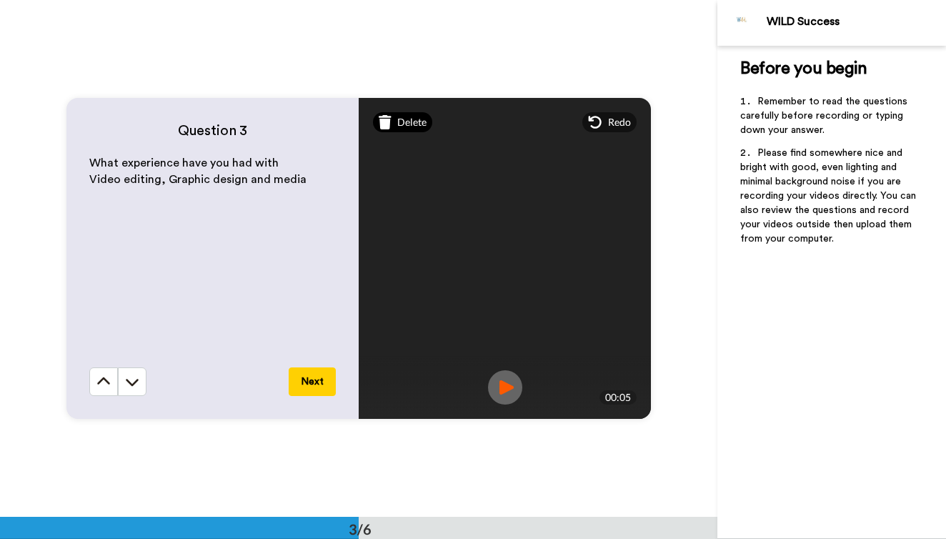
click at [418, 124] on span "Delete" at bounding box center [411, 122] width 29 height 14
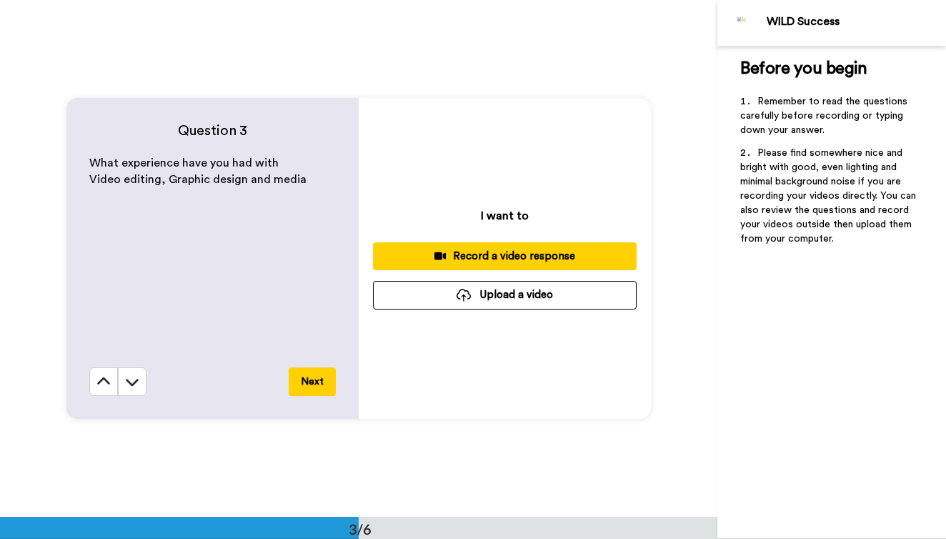
click at [520, 263] on div "Record a video response" at bounding box center [505, 256] width 241 height 15
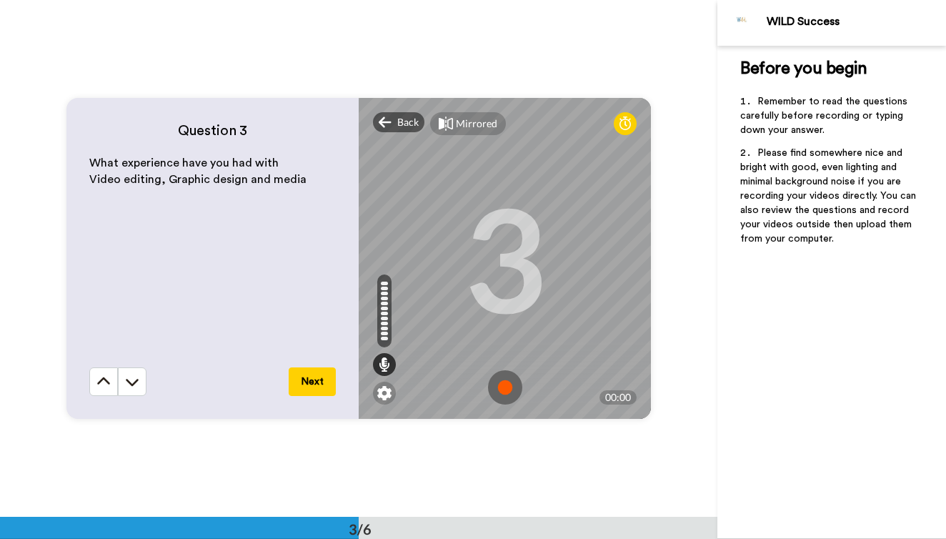
click at [508, 375] on img at bounding box center [505, 387] width 34 height 34
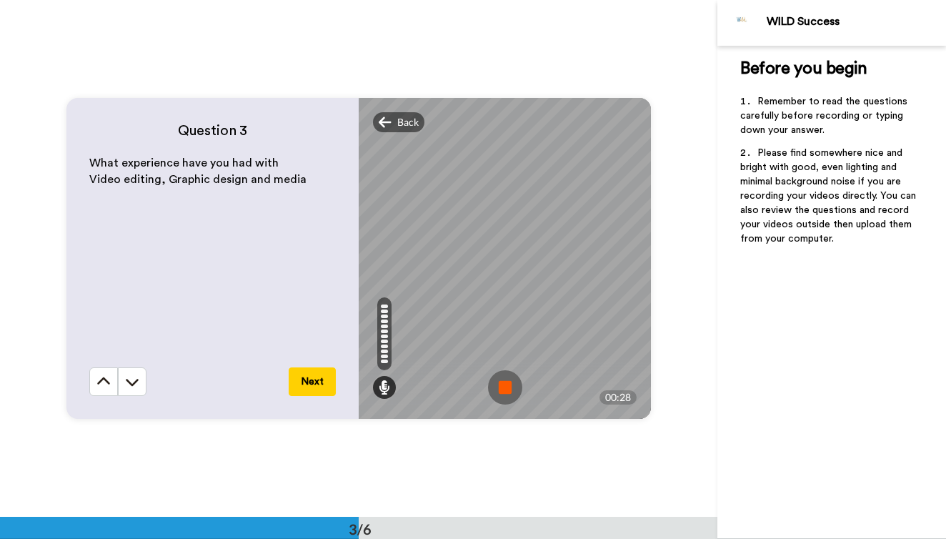
click at [508, 377] on img at bounding box center [505, 387] width 34 height 34
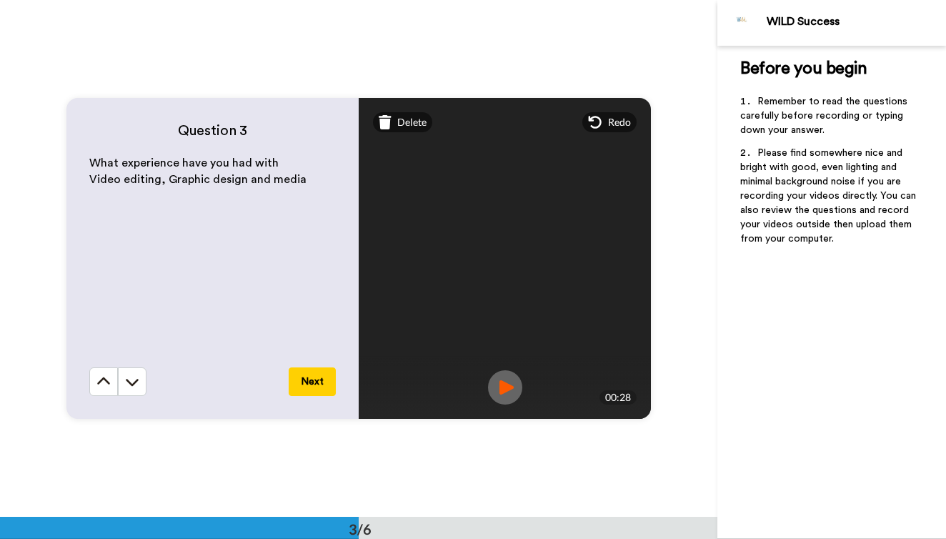
click at [514, 381] on img at bounding box center [505, 387] width 34 height 34
click at [318, 380] on button "Next" at bounding box center [312, 381] width 47 height 29
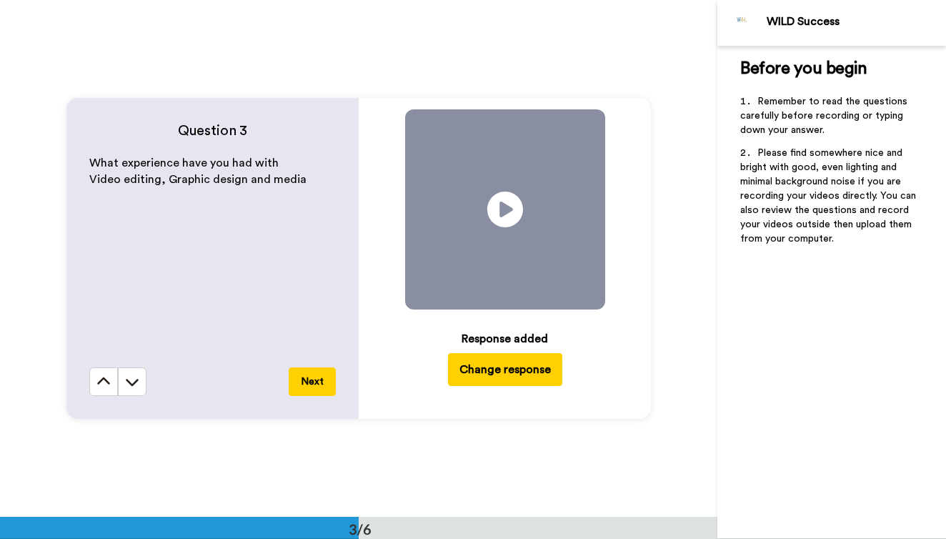
scroll to position [1551, 0]
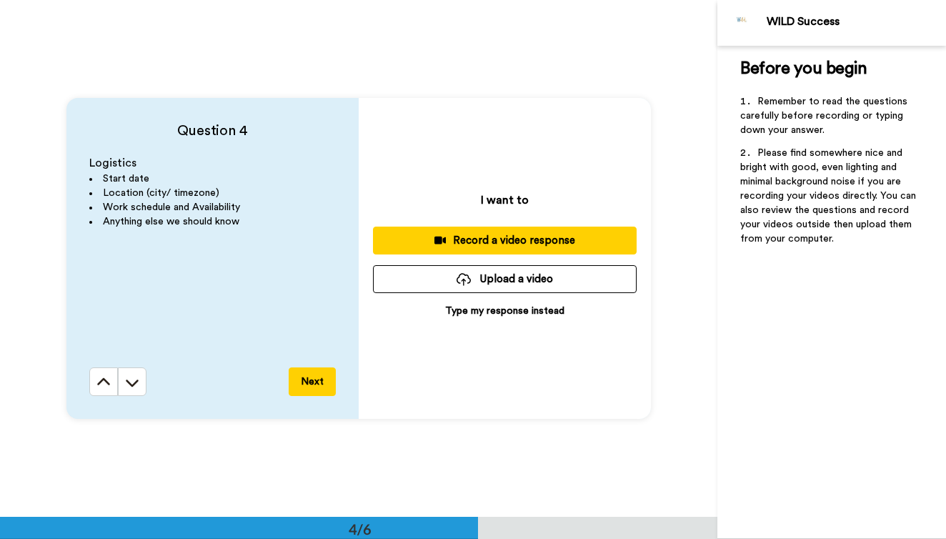
click at [428, 236] on div "Record a video response" at bounding box center [505, 240] width 241 height 15
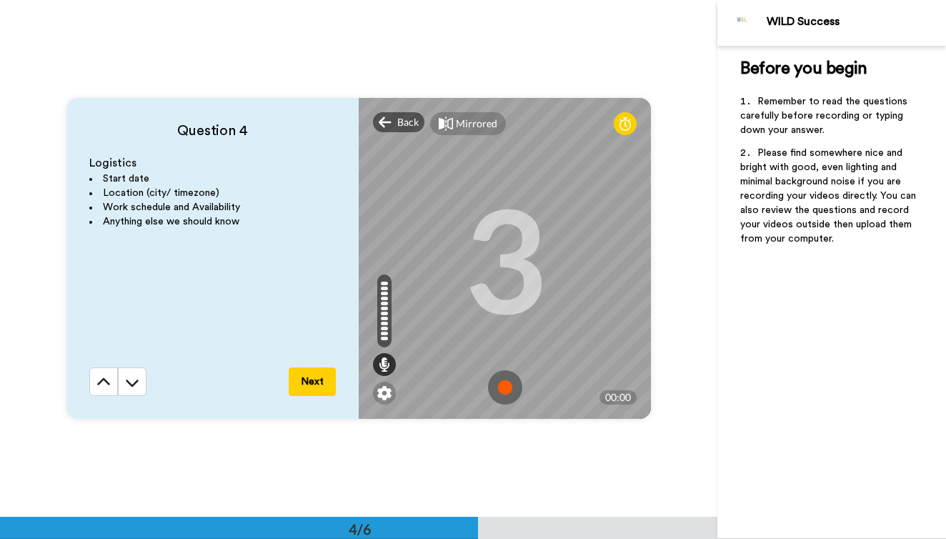
click at [503, 387] on img at bounding box center [505, 387] width 34 height 34
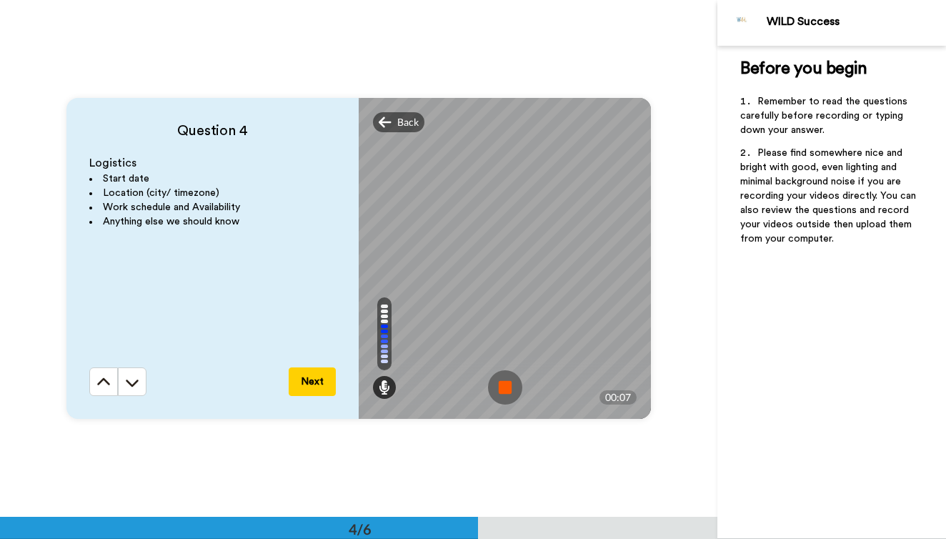
click at [503, 387] on img at bounding box center [505, 387] width 34 height 34
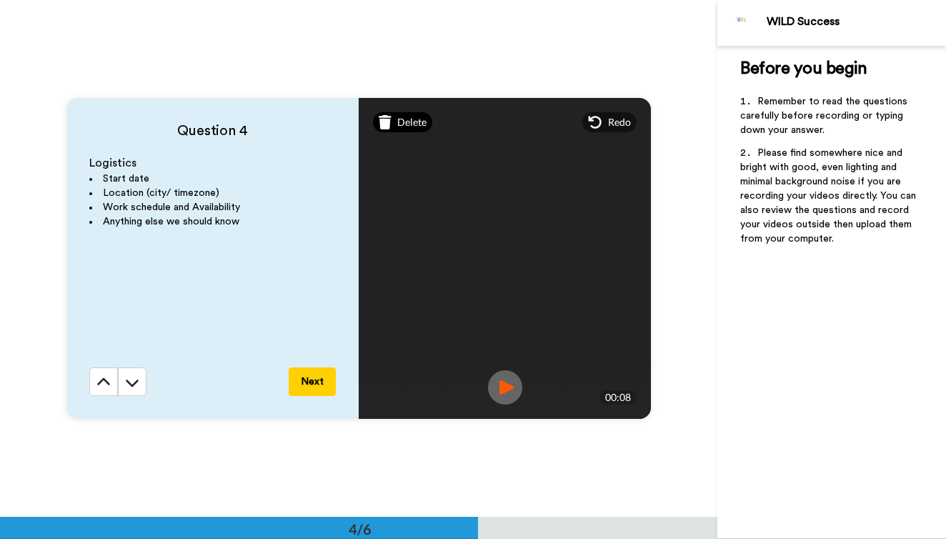
click at [419, 126] on span "Delete" at bounding box center [411, 122] width 29 height 14
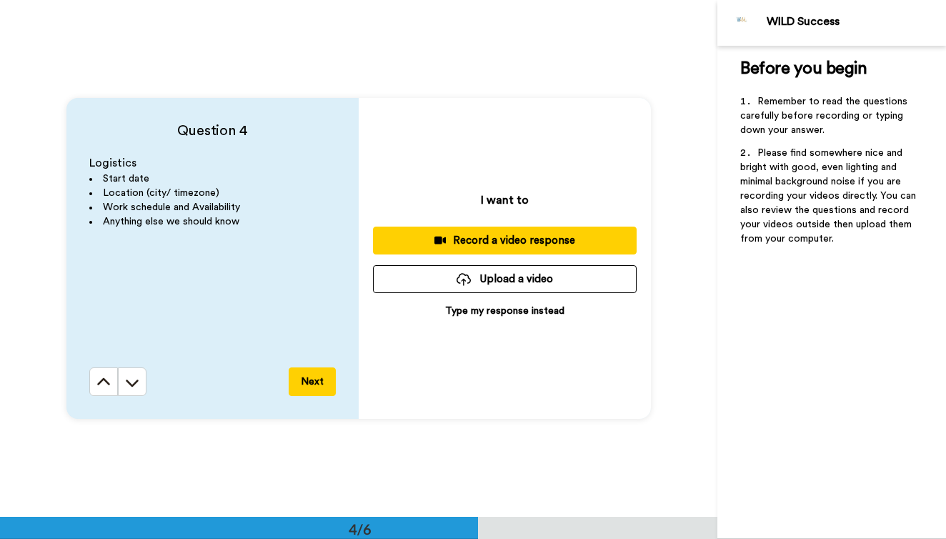
click at [473, 232] on button "Record a video response" at bounding box center [505, 241] width 264 height 28
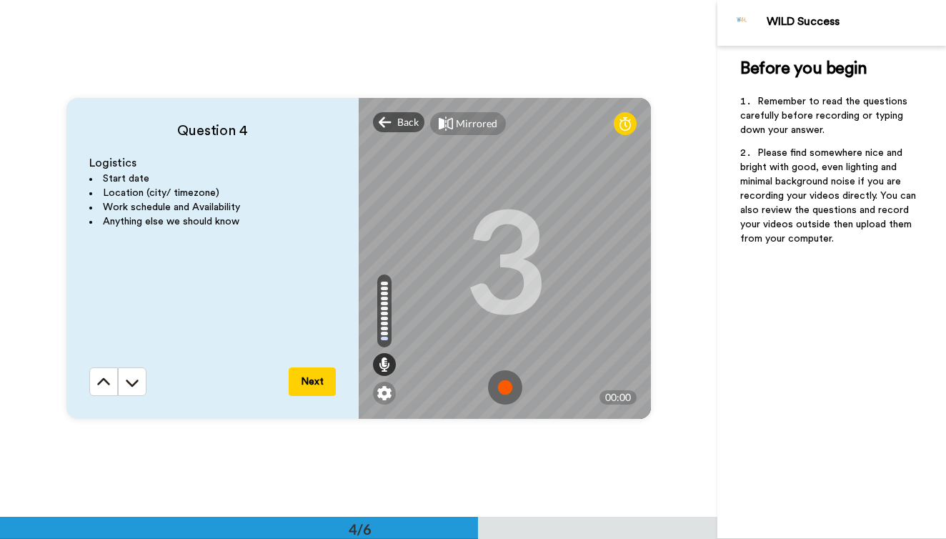
click at [510, 388] on img at bounding box center [505, 387] width 34 height 34
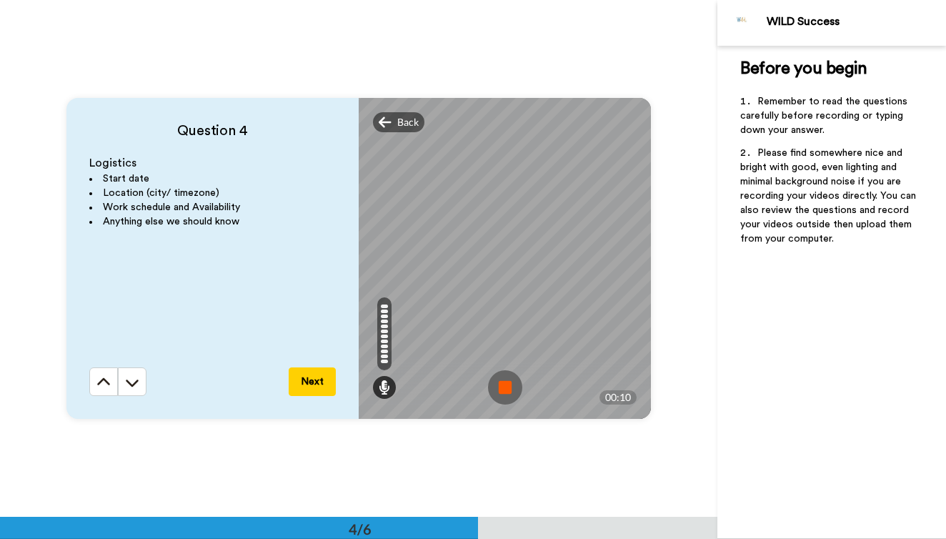
click at [510, 388] on img at bounding box center [505, 387] width 34 height 34
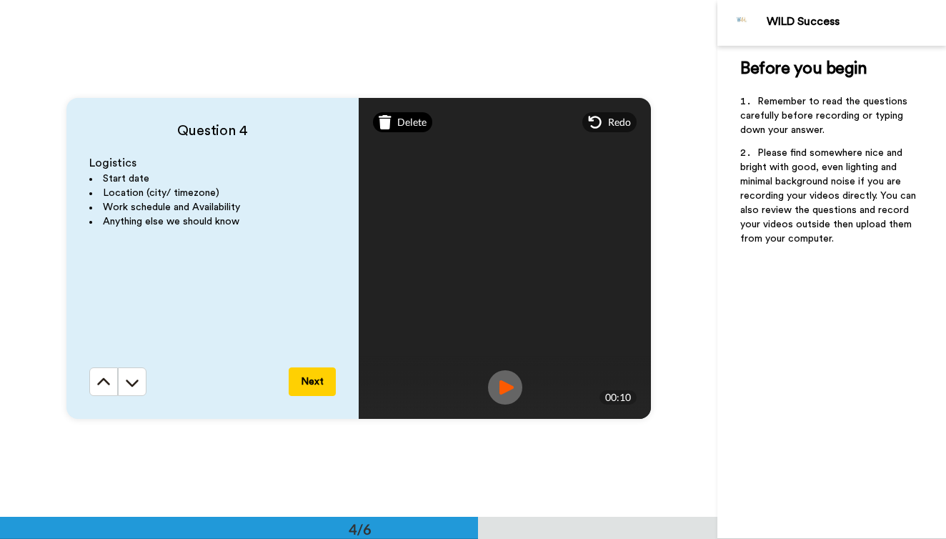
click at [412, 129] on span "Delete" at bounding box center [411, 122] width 29 height 14
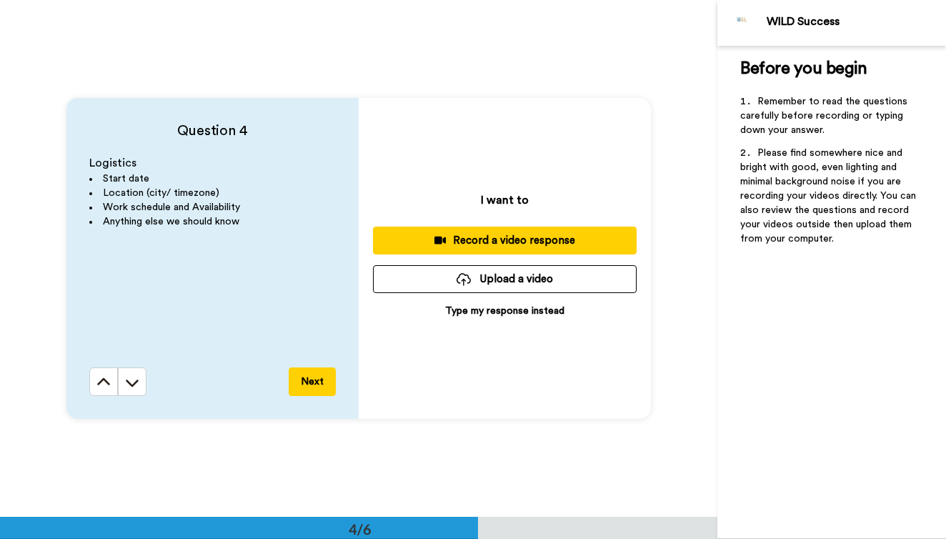
click at [435, 246] on icon at bounding box center [441, 240] width 12 height 11
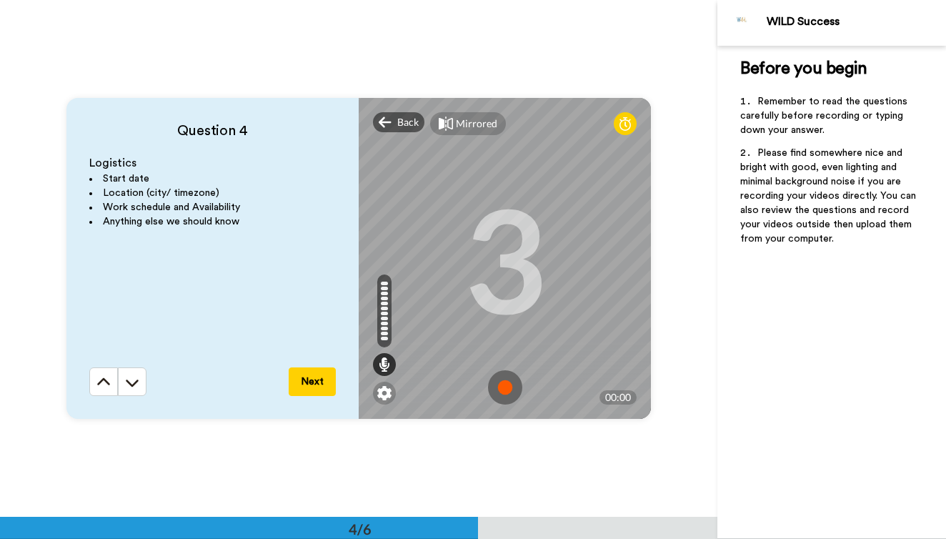
click at [513, 385] on img at bounding box center [505, 387] width 34 height 34
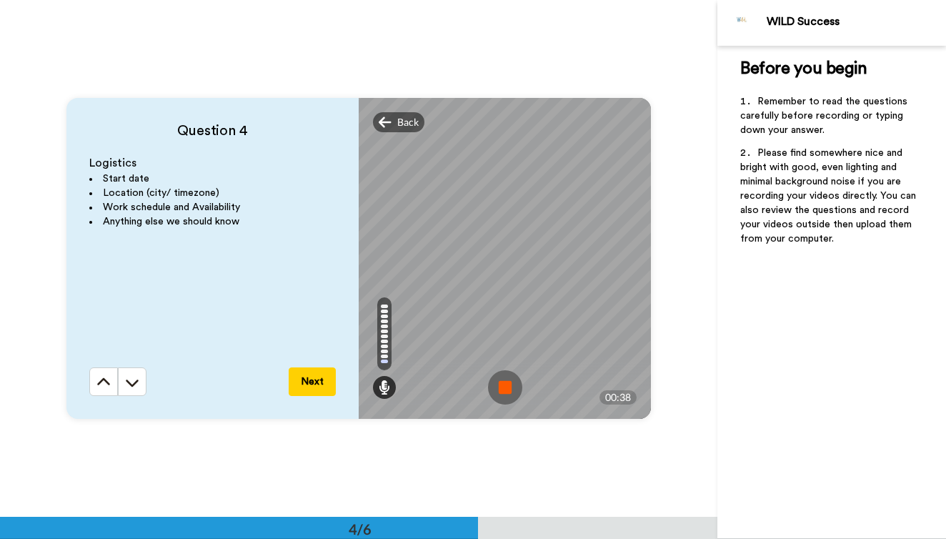
click at [513, 385] on img at bounding box center [505, 387] width 34 height 34
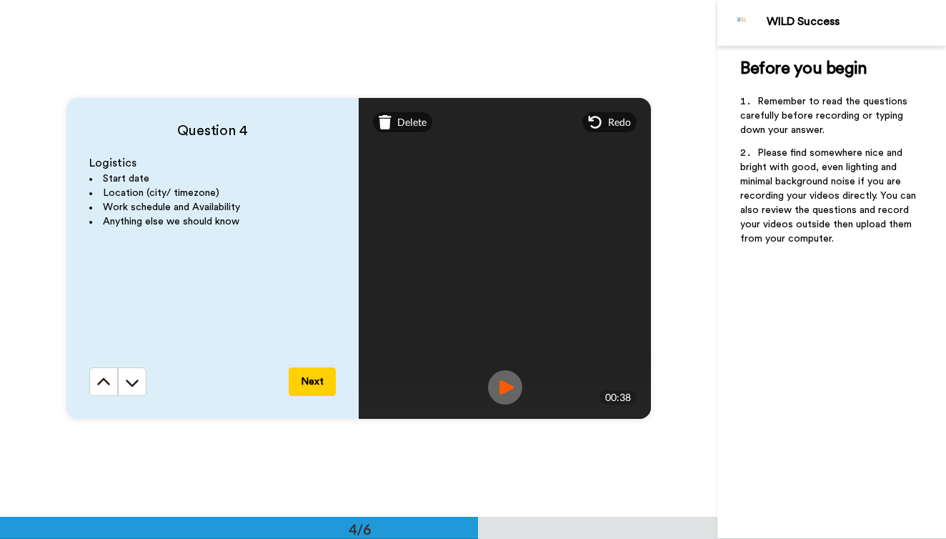
click at [503, 375] on img at bounding box center [505, 387] width 34 height 34
click at [332, 386] on button "Next" at bounding box center [312, 381] width 47 height 29
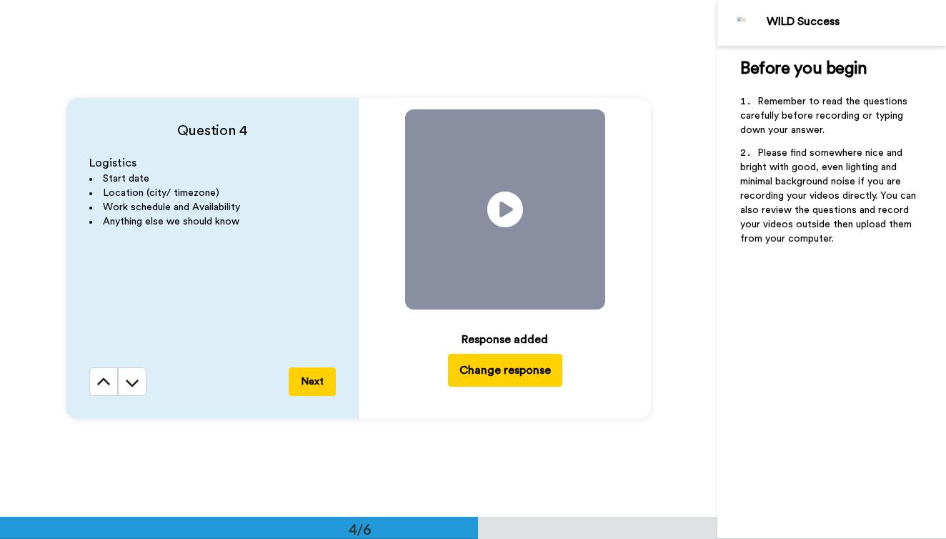
scroll to position [2069, 0]
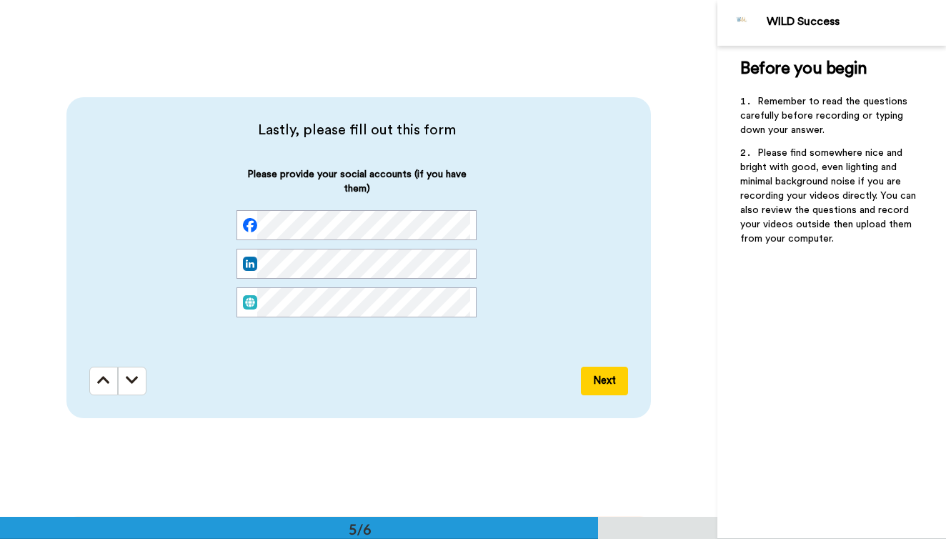
click at [238, 301] on div at bounding box center [357, 302] width 240 height 30
click at [212, 297] on div "Please provide your social accounts (if you have them)" at bounding box center [356, 253] width 535 height 173
click at [338, 370] on div "Next" at bounding box center [358, 381] width 539 height 29
click at [593, 377] on button "Next" at bounding box center [604, 381] width 47 height 29
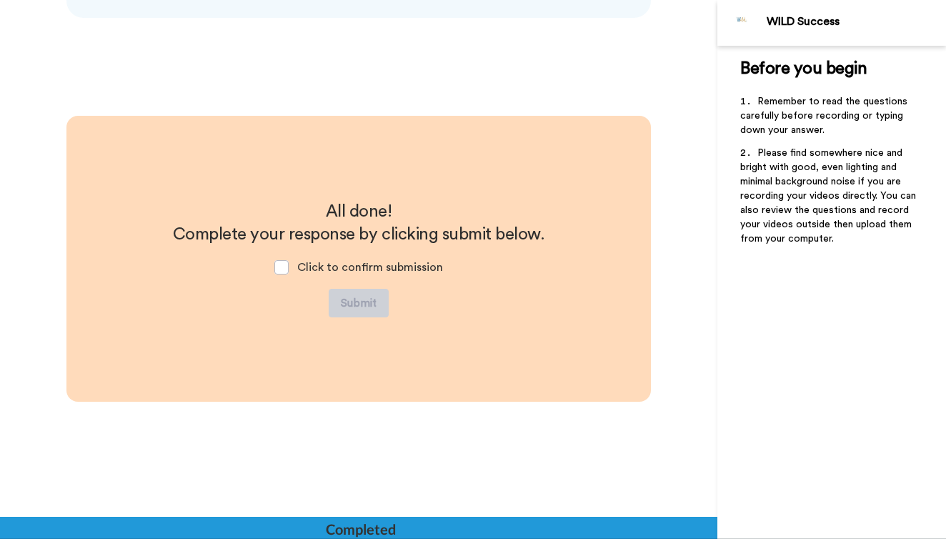
scroll to position [2470, 0]
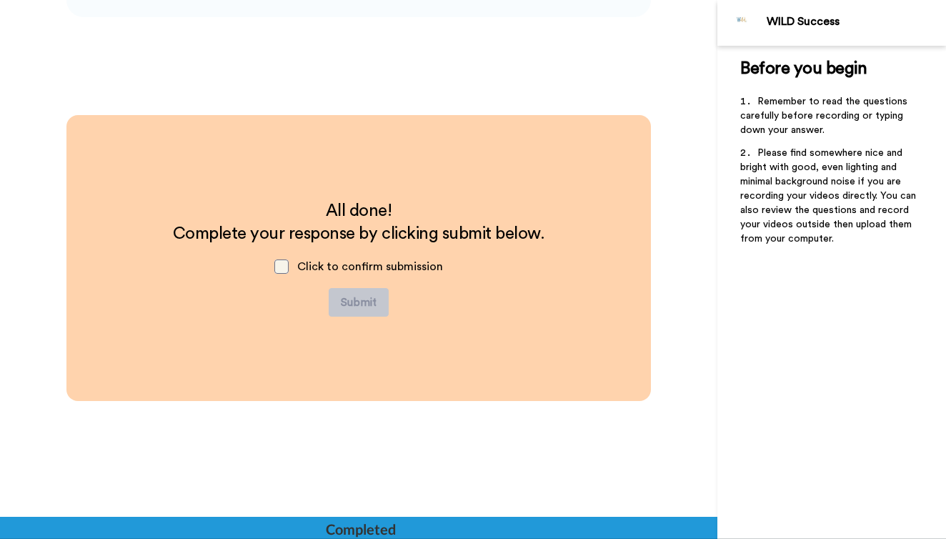
click at [287, 269] on span at bounding box center [282, 266] width 14 height 14
click at [344, 300] on button "Submit" at bounding box center [359, 302] width 60 height 29
